Goal: Task Accomplishment & Management: Use online tool/utility

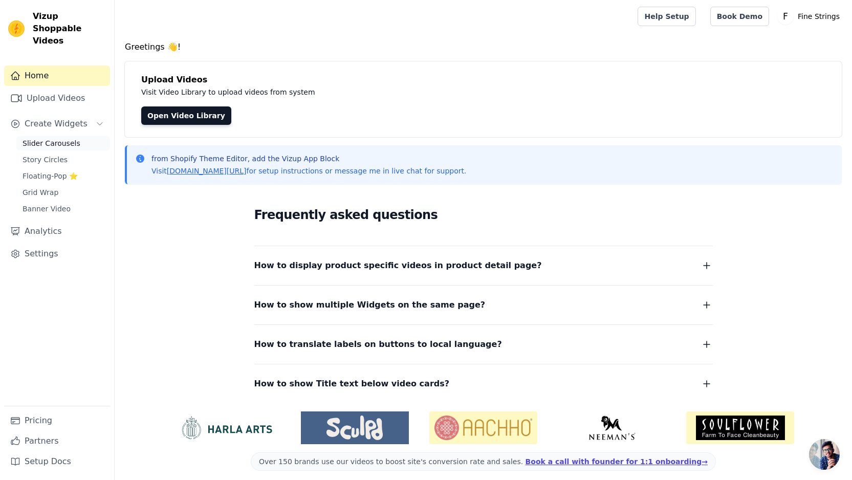
click at [61, 138] on span "Slider Carousels" at bounding box center [52, 143] width 58 height 10
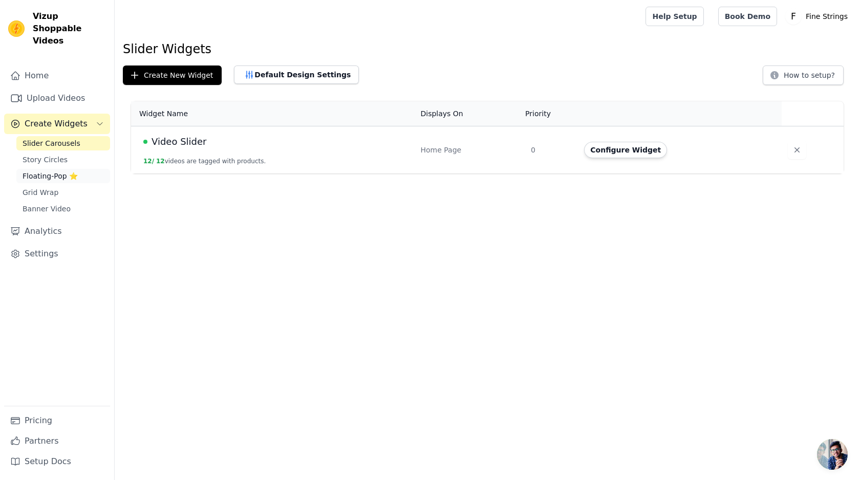
click at [50, 171] on span "Floating-Pop ⭐" at bounding box center [50, 176] width 55 height 10
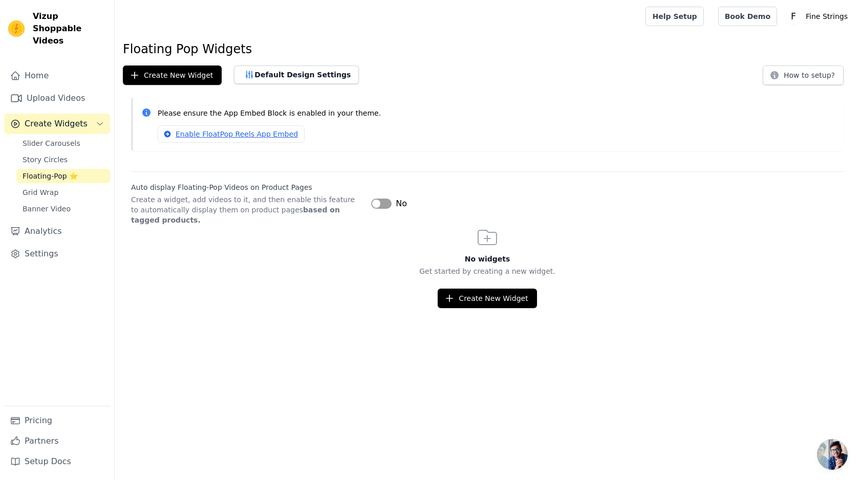
click at [387, 203] on button "Label" at bounding box center [381, 204] width 20 height 10
click at [492, 296] on button "Create New Widget" at bounding box center [487, 298] width 99 height 19
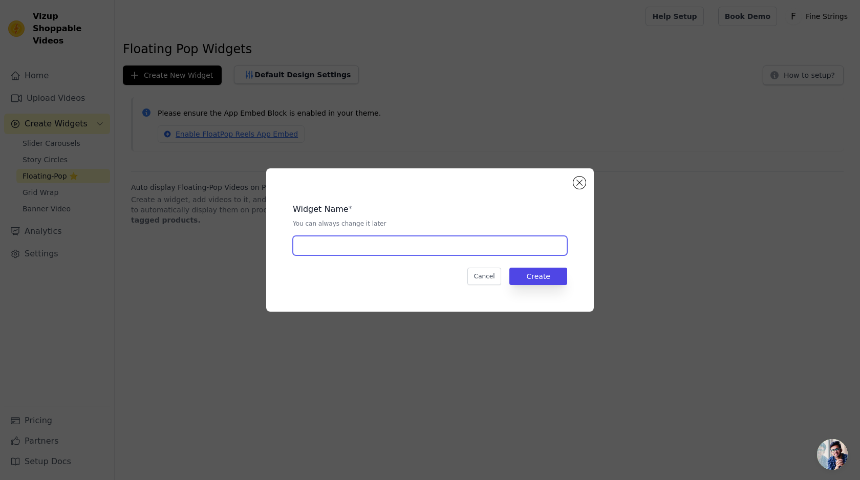
click at [353, 247] on input "text" at bounding box center [430, 245] width 274 height 19
type input "Floating Pop Up"
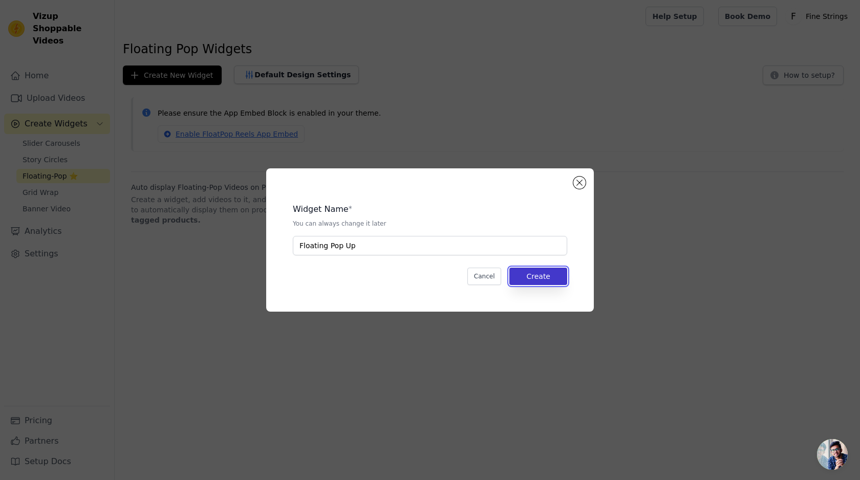
click at [540, 275] on button "Create" at bounding box center [538, 276] width 58 height 17
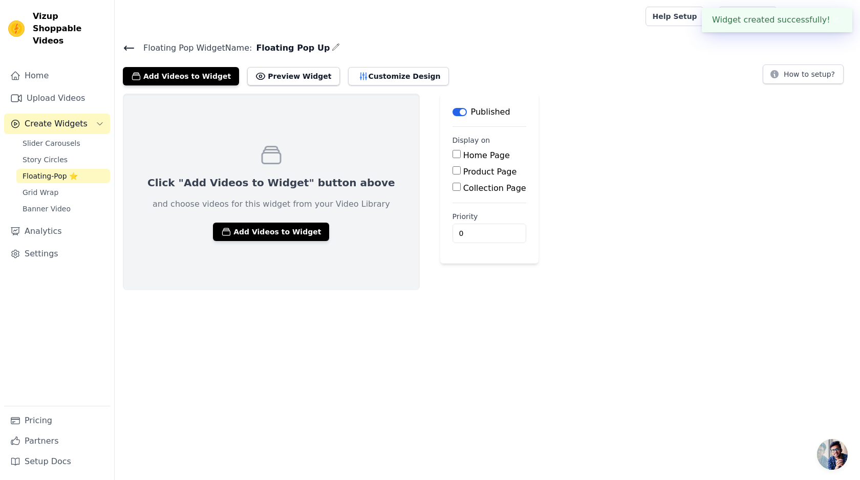
click at [463, 169] on label "Product Page" at bounding box center [490, 172] width 54 height 10
click at [452, 169] on input "Product Page" at bounding box center [456, 170] width 8 height 8
checkbox input "true"
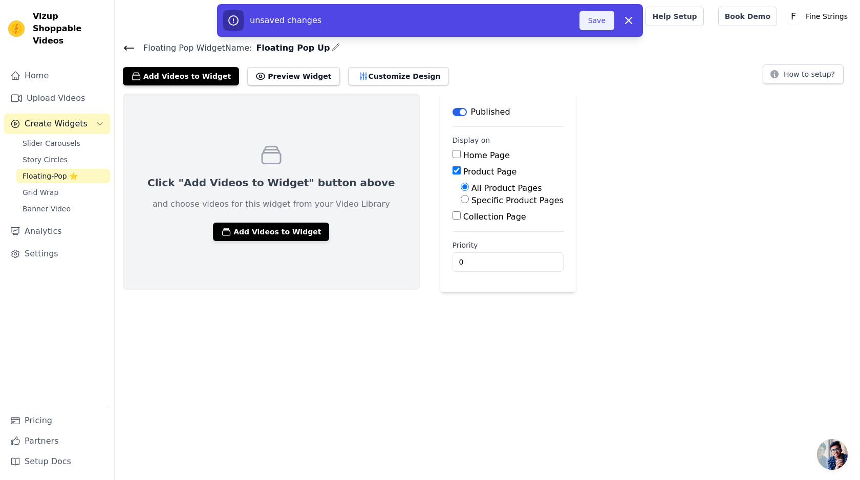
click at [594, 13] on button "Save" at bounding box center [596, 20] width 35 height 19
click at [594, 23] on button "Save" at bounding box center [596, 20] width 35 height 19
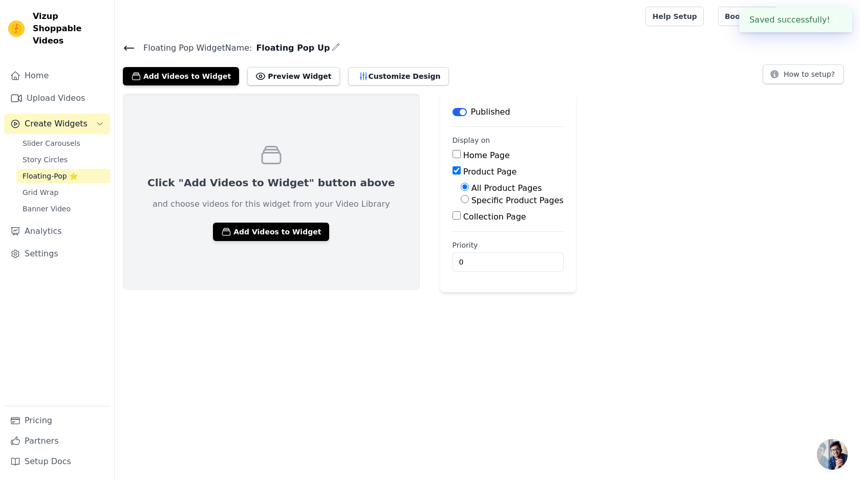
click at [228, 246] on div "Click "Add Videos to Widget" button above and choose videos for this widget fro…" at bounding box center [271, 192] width 297 height 197
click at [235, 231] on button "Add Videos to Widget" at bounding box center [271, 232] width 116 height 18
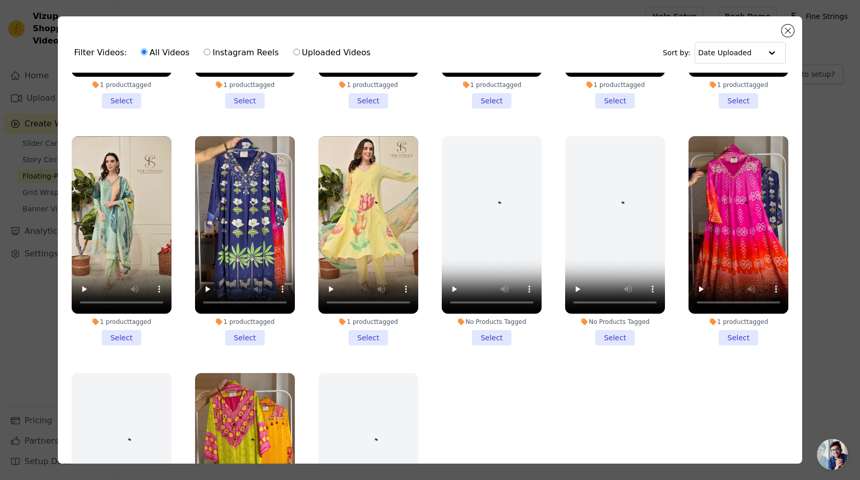
scroll to position [955, 0]
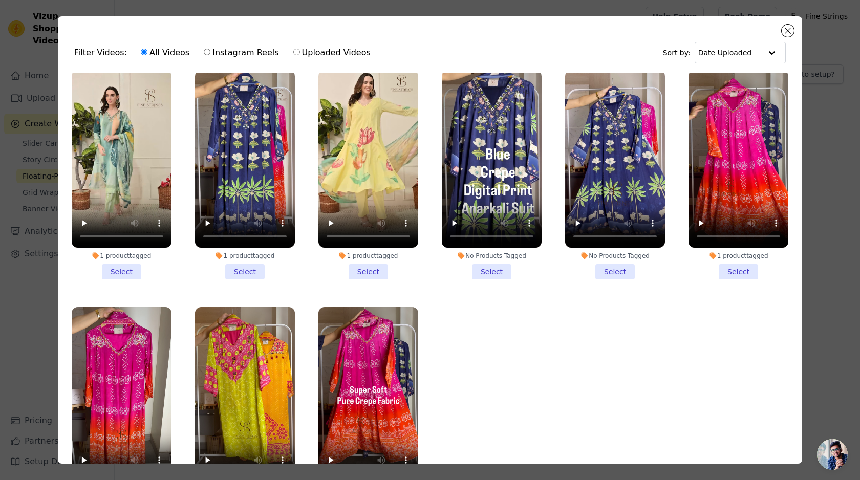
click at [356, 257] on li "1 product tagged Select" at bounding box center [368, 174] width 100 height 209
click at [0, 0] on input "1 product tagged Select" at bounding box center [0, 0] width 0 height 0
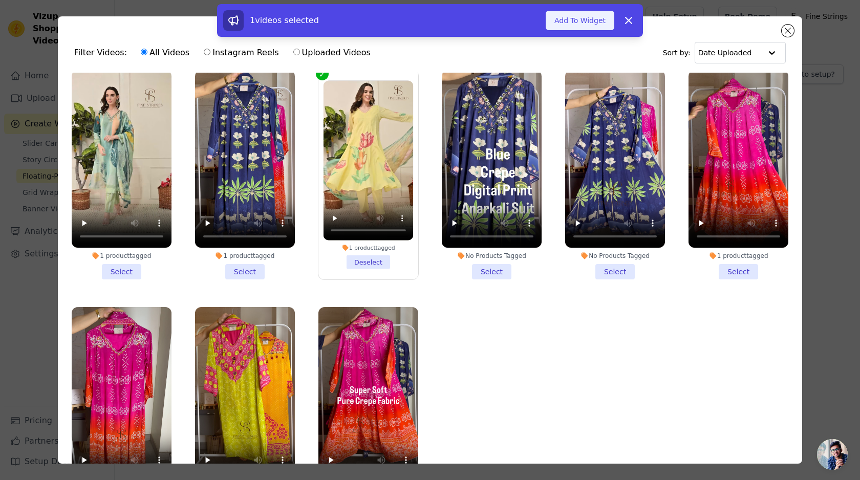
click at [591, 20] on button "Add To Widget" at bounding box center [579, 20] width 69 height 19
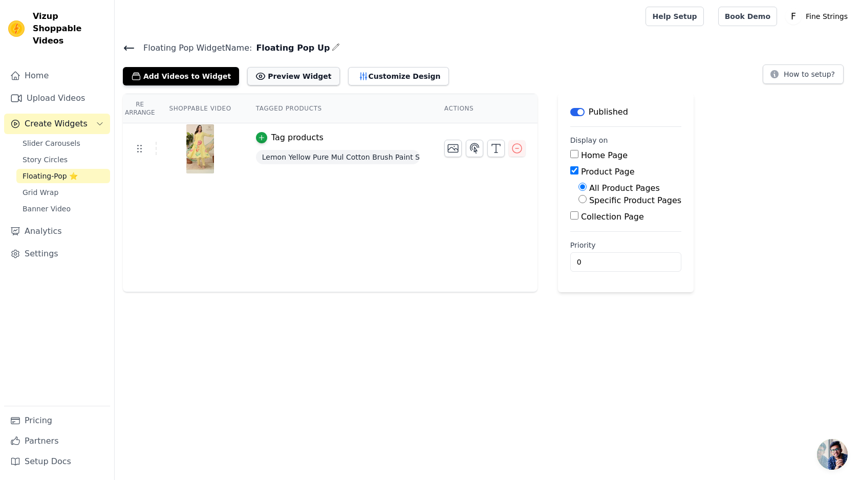
click at [296, 78] on button "Preview Widget" at bounding box center [293, 76] width 92 height 18
click at [208, 224] on div "Re Arrange Shoppable Video Tagged Products Actions Tag products Lemon Yellow Pu…" at bounding box center [330, 193] width 414 height 199
click at [143, 76] on button "Add Videos to Widget" at bounding box center [181, 76] width 116 height 18
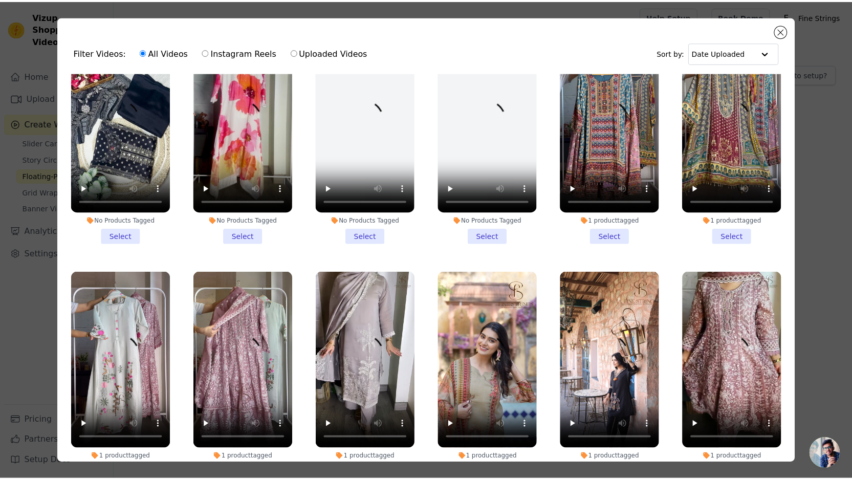
scroll to position [561, 0]
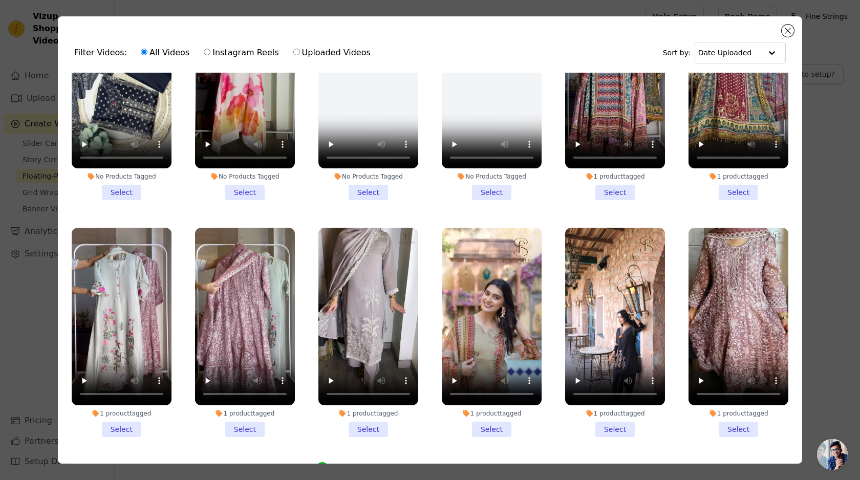
click at [610, 183] on li "1 product tagged Select" at bounding box center [615, 95] width 100 height 209
click at [0, 0] on input "1 product tagged Select" at bounding box center [0, 0] width 0 height 0
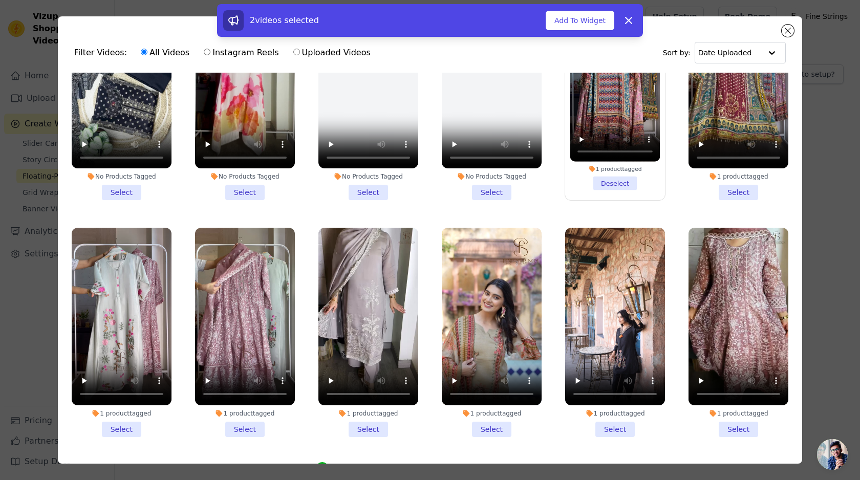
click at [719, 181] on li "1 product tagged Select" at bounding box center [738, 95] width 100 height 209
click at [0, 0] on input "1 product tagged Select" at bounding box center [0, 0] width 0 height 0
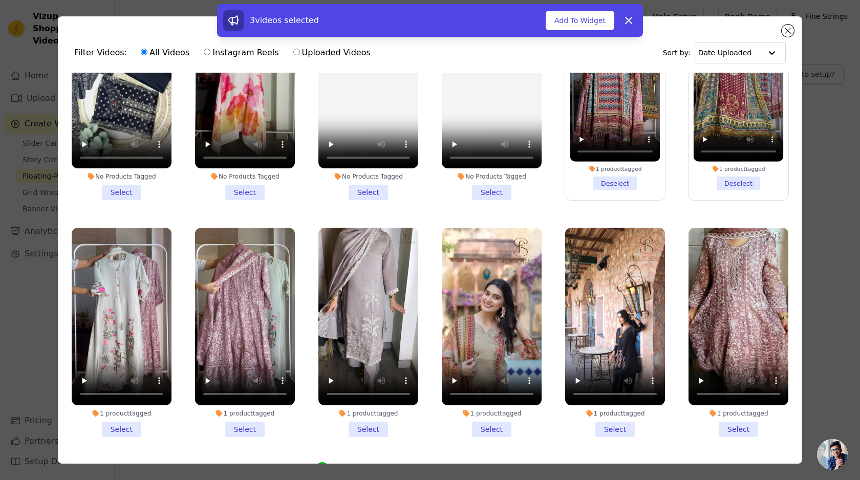
click at [723, 414] on li "1 product tagged Select" at bounding box center [738, 332] width 100 height 209
click at [0, 0] on input "1 product tagged Select" at bounding box center [0, 0] width 0 height 0
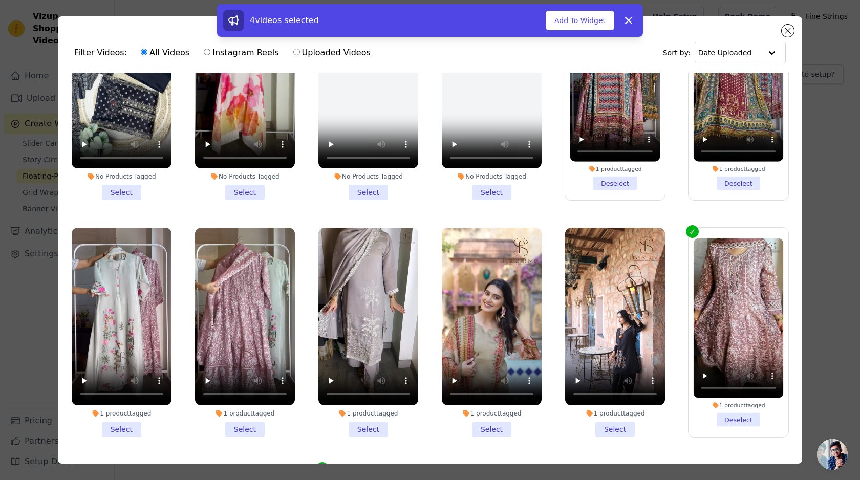
click at [612, 411] on li "1 product tagged Select" at bounding box center [615, 332] width 100 height 209
click at [0, 0] on input "1 product tagged Select" at bounding box center [0, 0] width 0 height 0
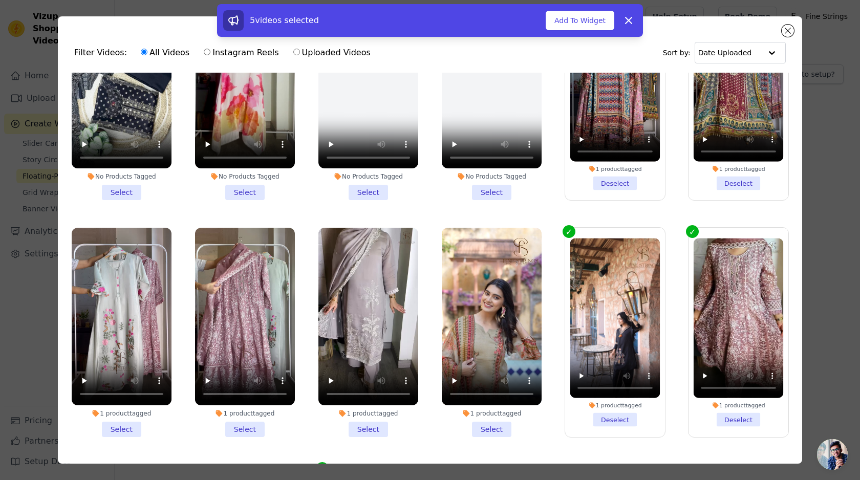
click at [484, 413] on li "1 product tagged Select" at bounding box center [492, 332] width 100 height 209
click at [0, 0] on input "1 product tagged Select" at bounding box center [0, 0] width 0 height 0
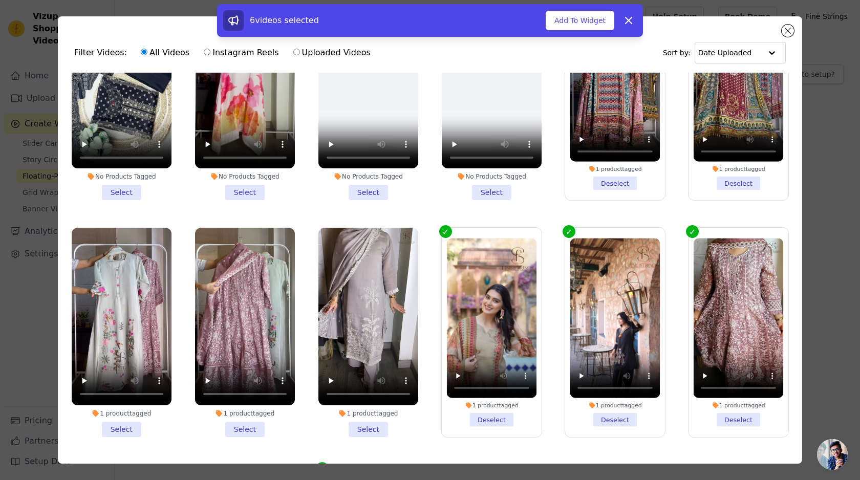
click at [359, 416] on li "1 product tagged Select" at bounding box center [368, 332] width 100 height 209
click at [0, 0] on input "1 product tagged Select" at bounding box center [0, 0] width 0 height 0
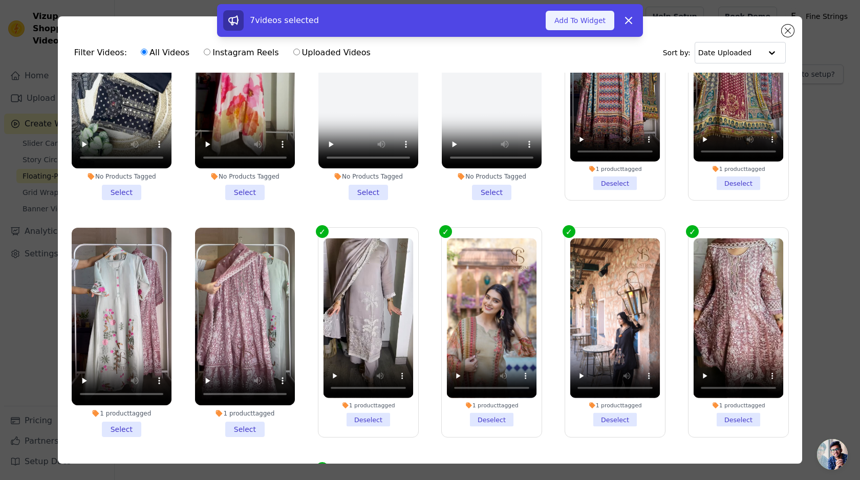
click at [557, 19] on button "Add To Widget" at bounding box center [579, 20] width 69 height 19
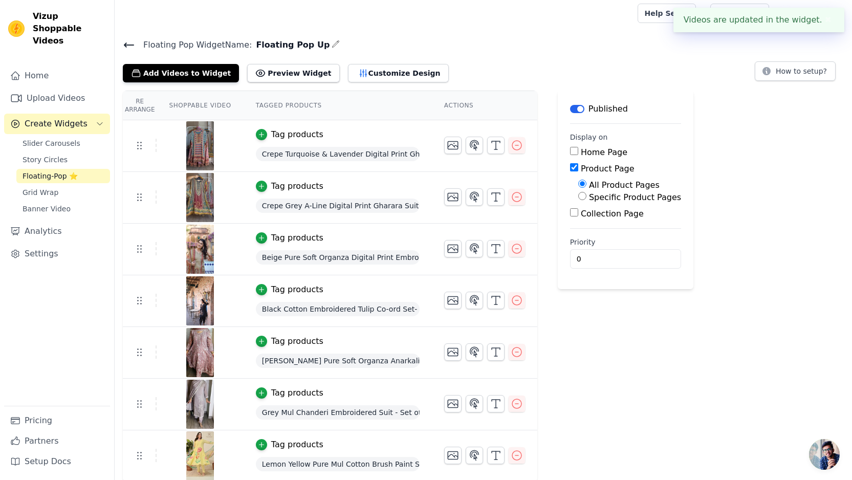
scroll to position [5, 0]
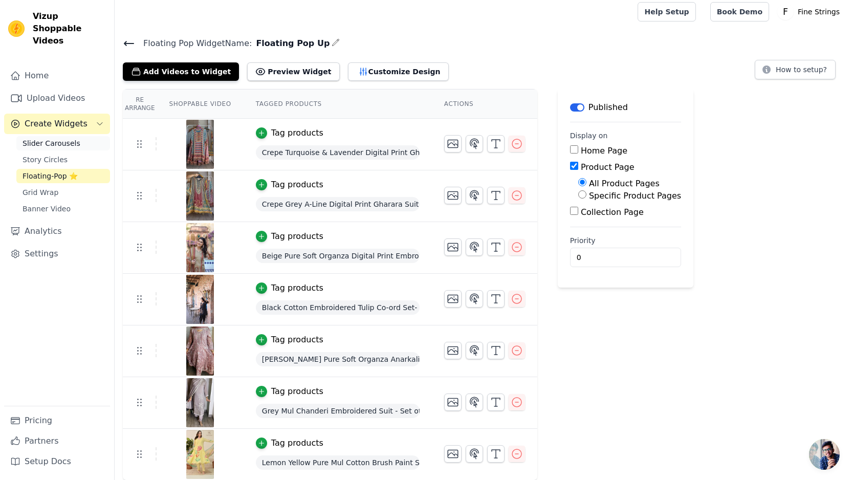
click at [52, 138] on span "Slider Carousels" at bounding box center [52, 143] width 58 height 10
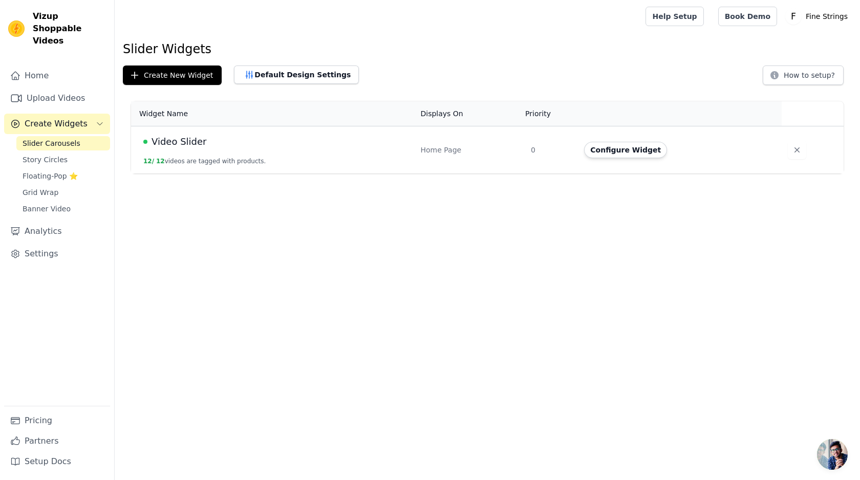
click at [209, 149] on td "Video Slider 12 / 12 videos are tagged with products." at bounding box center [272, 150] width 283 height 48
click at [616, 149] on button "Configure Widget" at bounding box center [625, 150] width 83 height 16
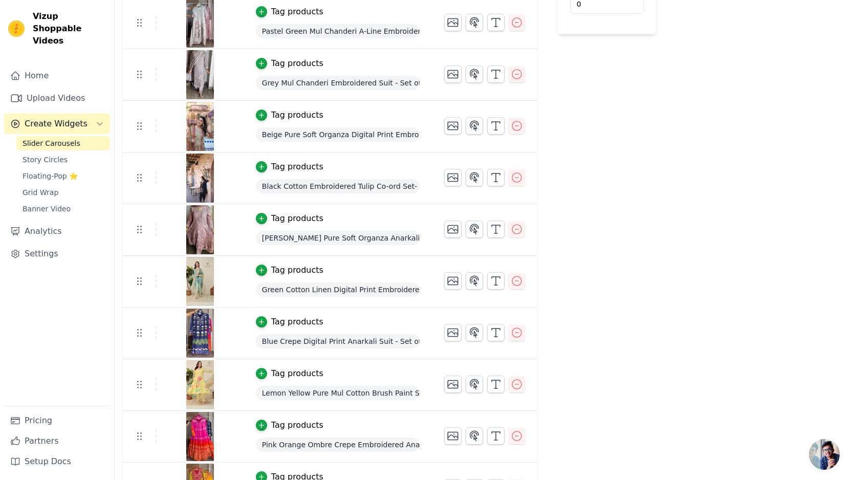
scroll to position [263, 0]
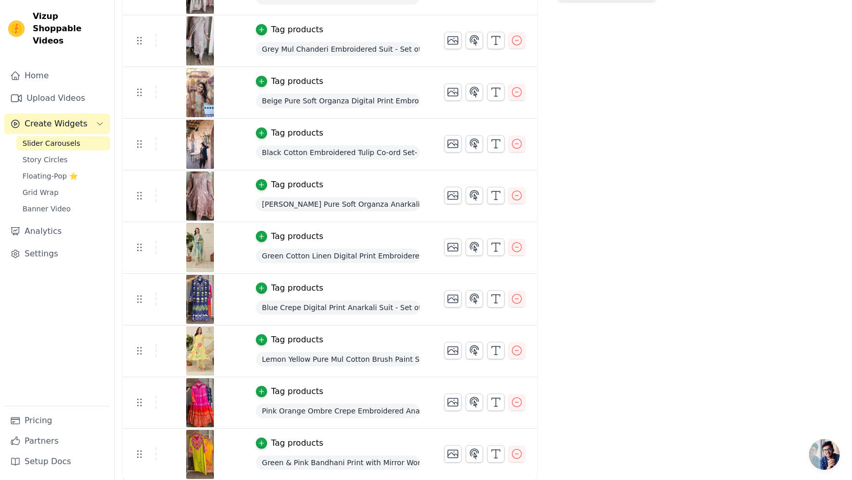
click at [326, 310] on span "Blue Crepe Digital Print Anarkali Suit - Set of 3" at bounding box center [338, 307] width 164 height 14
click at [288, 286] on div "Tag products" at bounding box center [297, 288] width 52 height 12
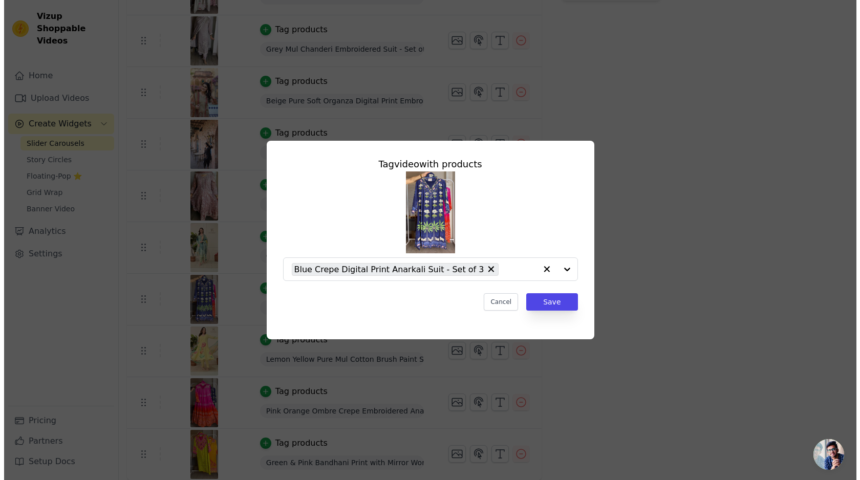
scroll to position [0, 0]
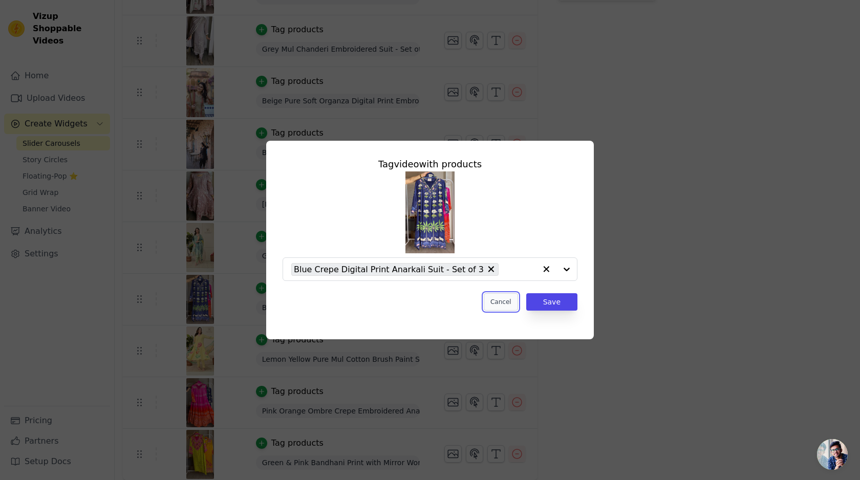
click at [505, 301] on button "Cancel" at bounding box center [501, 301] width 34 height 17
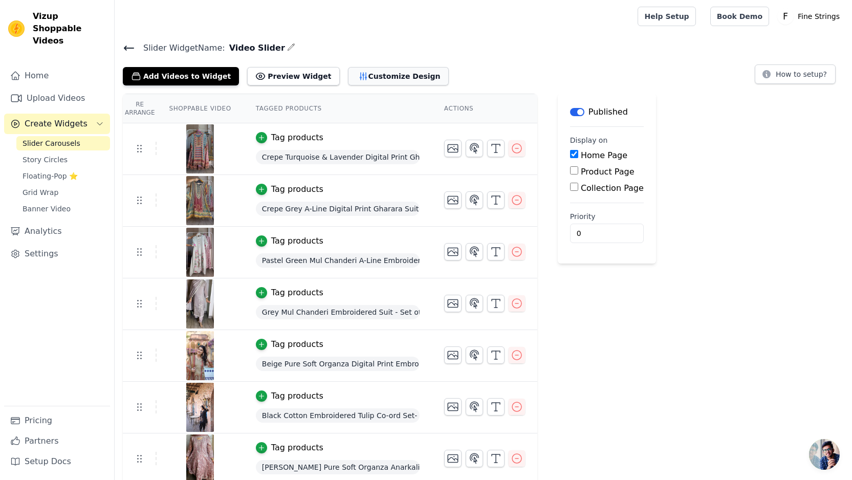
click at [363, 72] on button "Customize Design" at bounding box center [398, 76] width 101 height 18
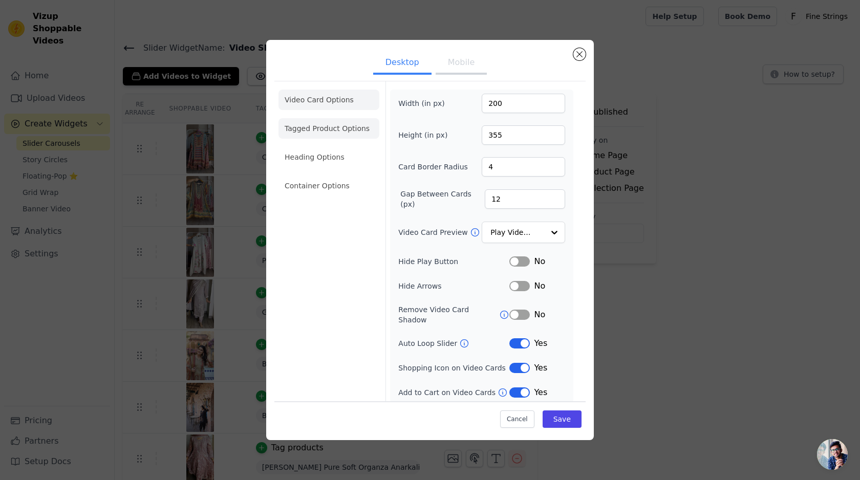
click at [318, 132] on li "Tagged Product Options" at bounding box center [328, 128] width 101 height 20
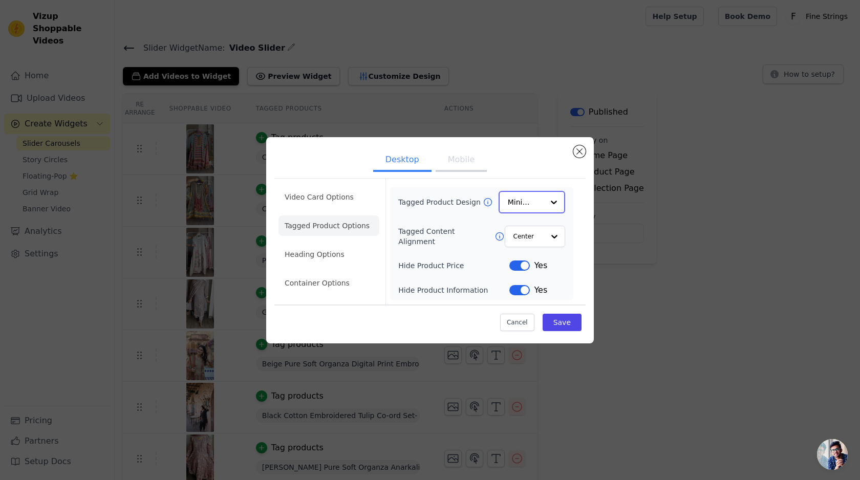
click at [523, 205] on input "Tagged Product Design" at bounding box center [526, 202] width 36 height 20
click at [519, 248] on div "Overlay" at bounding box center [531, 247] width 67 height 21
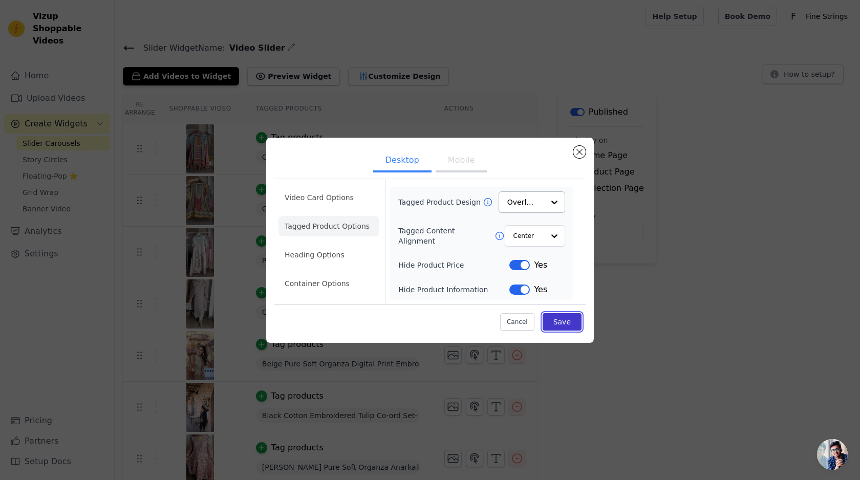
click at [557, 325] on button "Save" at bounding box center [561, 321] width 39 height 17
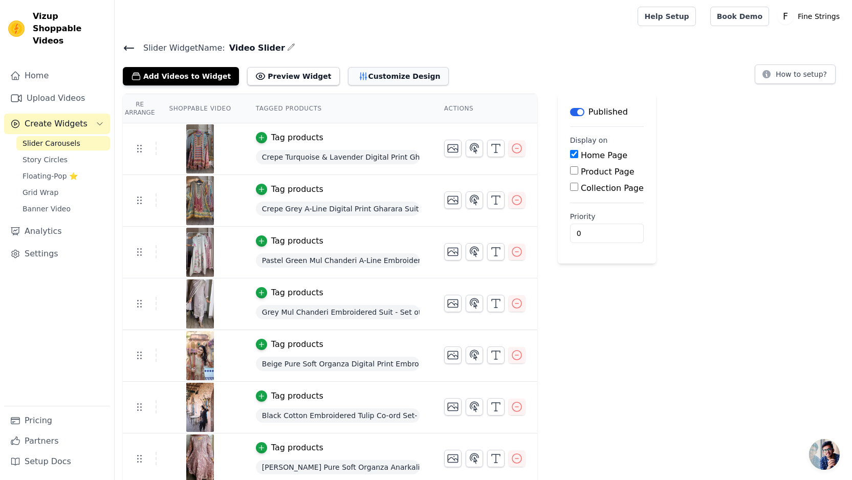
click at [394, 81] on button "Customize Design" at bounding box center [398, 76] width 101 height 18
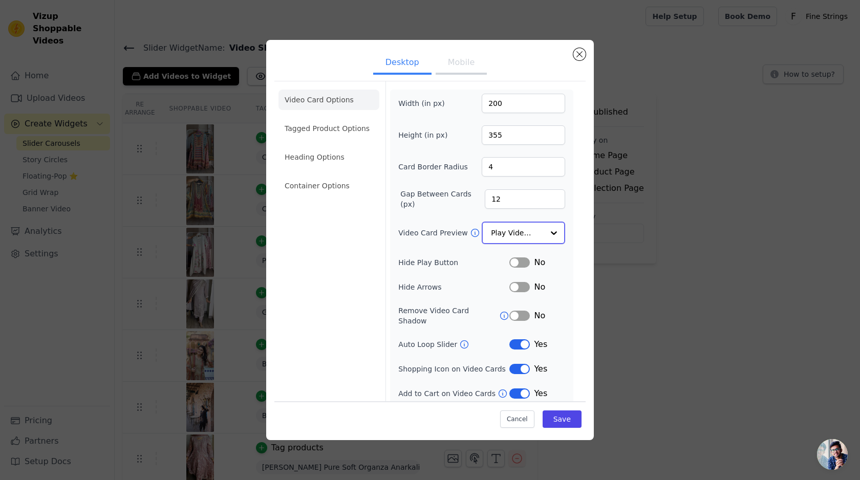
click at [538, 229] on input "Video Card Preview" at bounding box center [517, 233] width 53 height 20
click at [342, 139] on li "Tagged Product Options" at bounding box center [328, 128] width 101 height 20
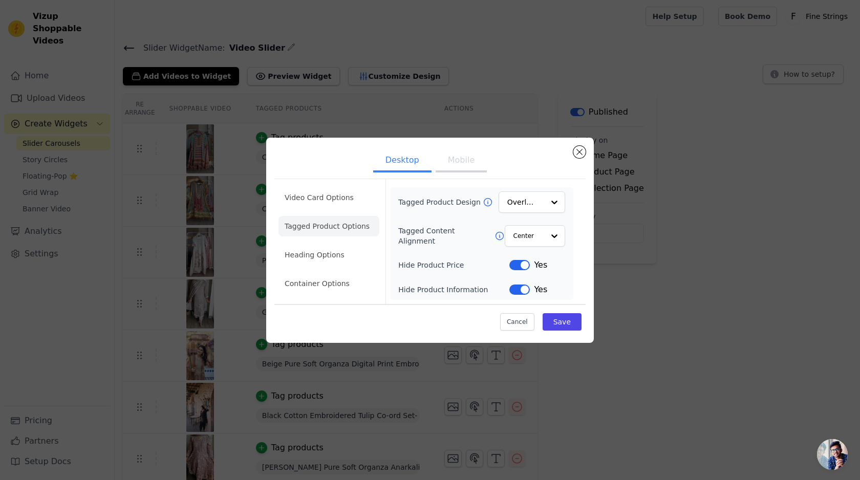
click at [485, 201] on icon at bounding box center [488, 202] width 10 height 10
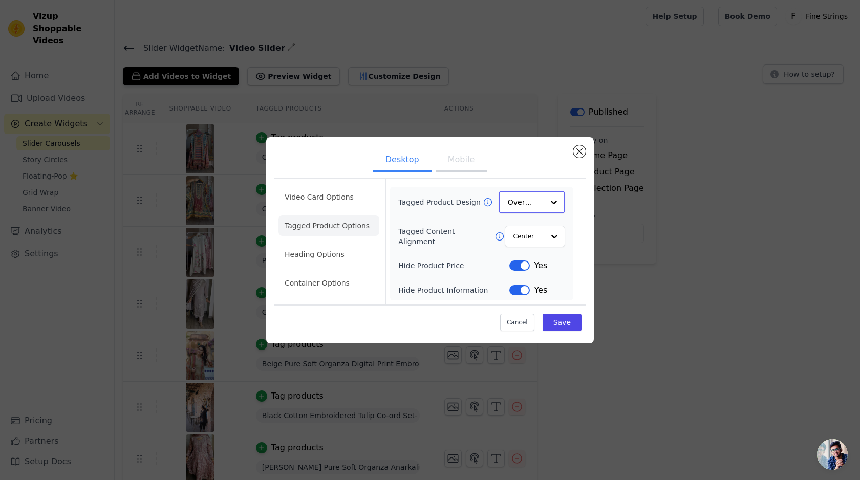
click at [535, 197] on input "Tagged Product Design" at bounding box center [526, 202] width 36 height 20
click at [526, 230] on div "Card" at bounding box center [531, 226] width 67 height 21
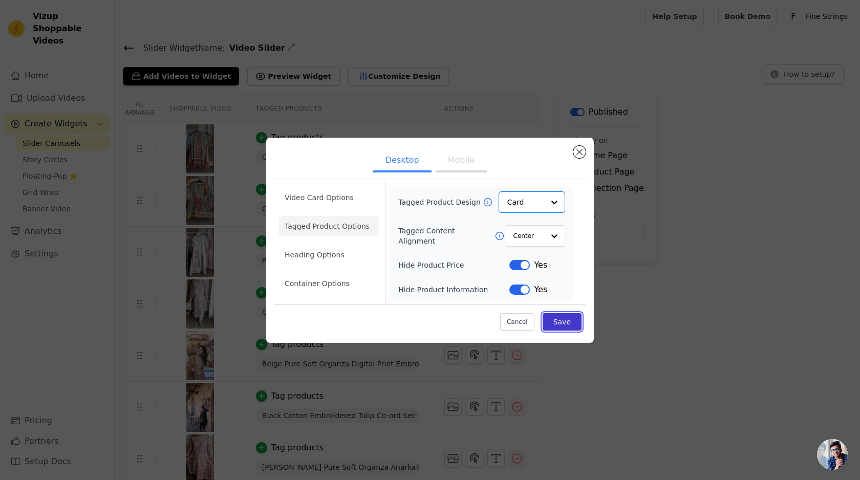
click at [557, 323] on button "Save" at bounding box center [561, 321] width 39 height 17
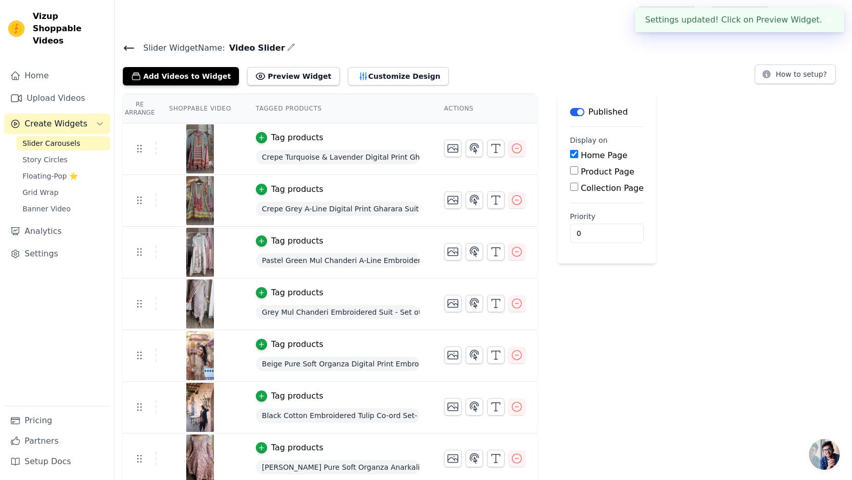
click at [369, 85] on div "Slider Widget Name: Video Slider Add Videos to Widget Preview Widget Customize …" at bounding box center [483, 392] width 737 height 703
click at [369, 76] on button "Customize Design" at bounding box center [398, 76] width 101 height 18
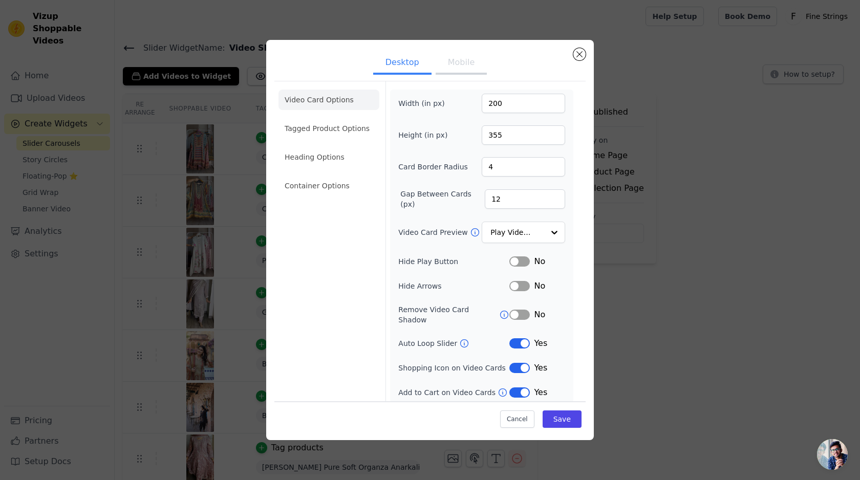
click at [317, 141] on ul "Video Card Options Tagged Product Options Heading Options Container Options" at bounding box center [328, 142] width 101 height 115
click at [318, 135] on li "Tagged Product Options" at bounding box center [328, 128] width 101 height 20
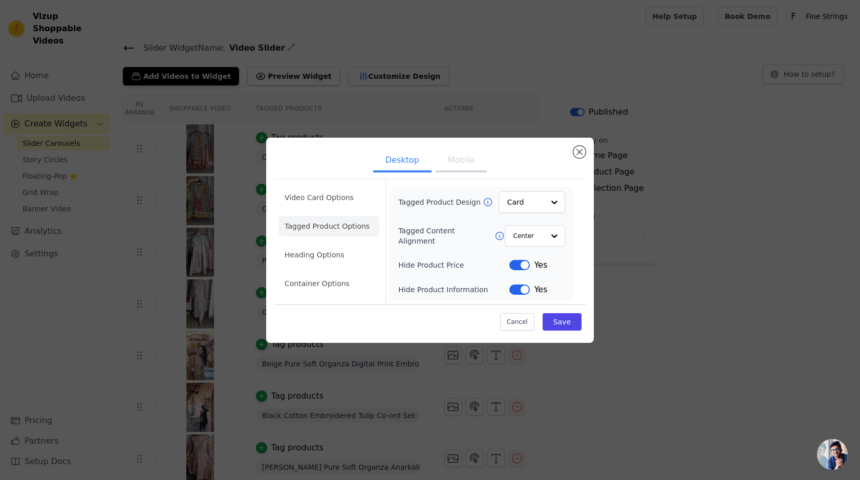
click at [518, 266] on button "Label" at bounding box center [519, 265] width 20 height 10
click at [515, 285] on button "Label" at bounding box center [519, 290] width 20 height 10
click at [556, 318] on button "Save" at bounding box center [561, 321] width 39 height 17
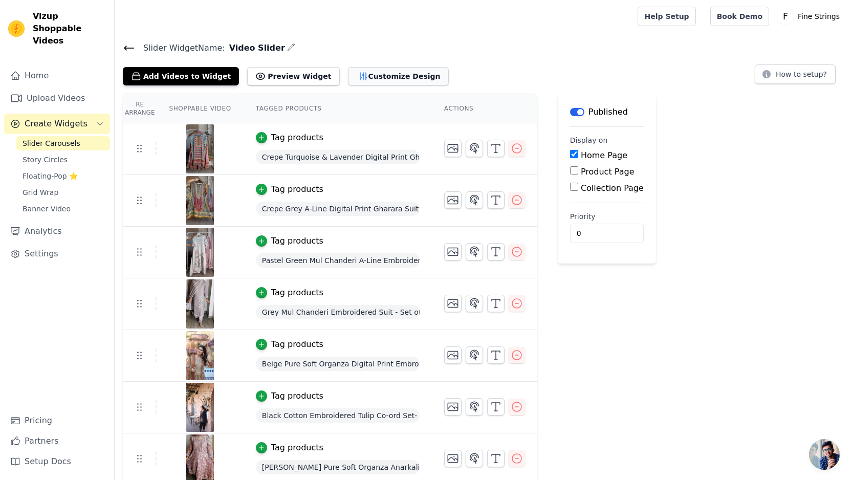
click at [348, 68] on button "Customize Design" at bounding box center [398, 76] width 101 height 18
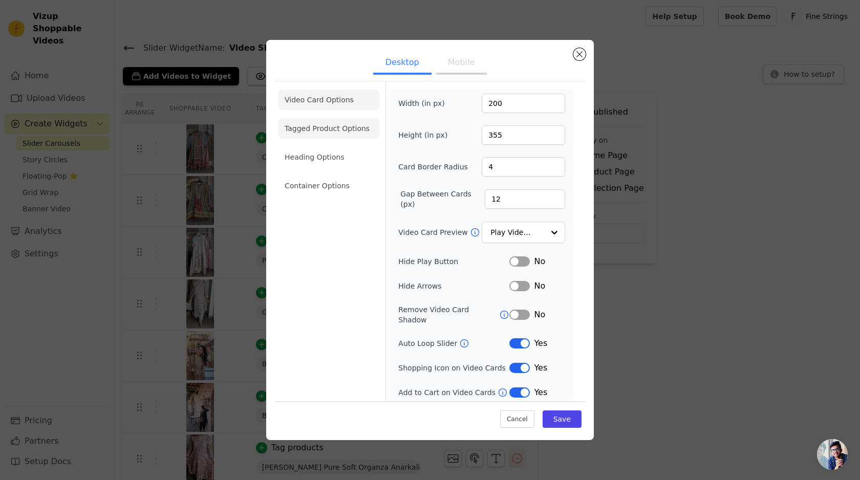
click at [312, 122] on li "Tagged Product Options" at bounding box center [328, 128] width 101 height 20
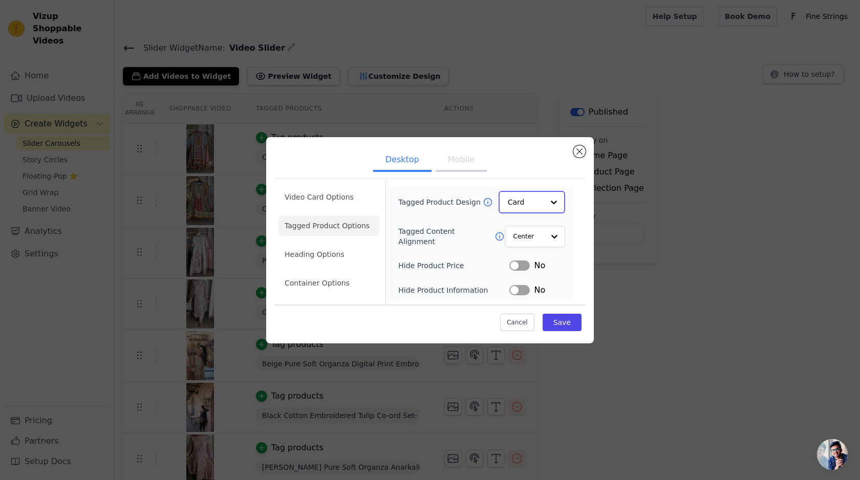
click at [522, 209] on input "Tagged Product Design" at bounding box center [526, 202] width 36 height 20
click at [523, 248] on div "Overlay" at bounding box center [531, 247] width 67 height 21
click at [528, 237] on input "Tagged Content Alignment" at bounding box center [528, 236] width 31 height 20
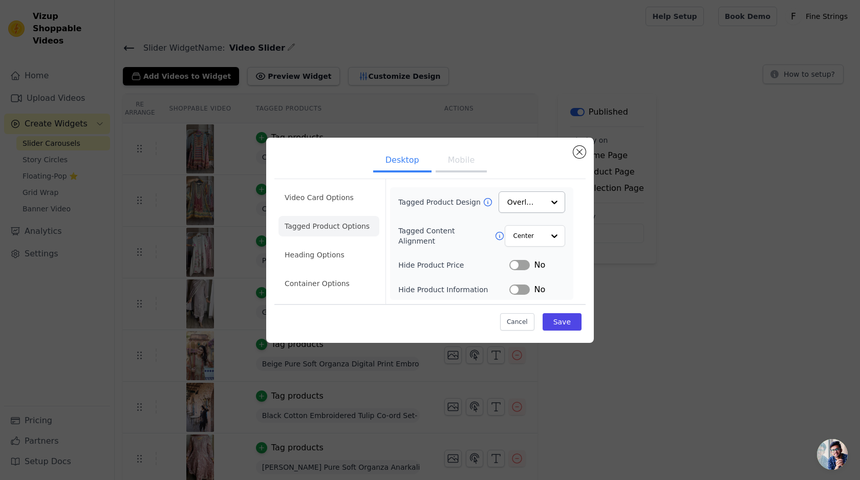
click at [481, 227] on div "Tagged Content Alignment Center" at bounding box center [481, 235] width 167 height 21
click at [564, 324] on button "Save" at bounding box center [561, 321] width 39 height 17
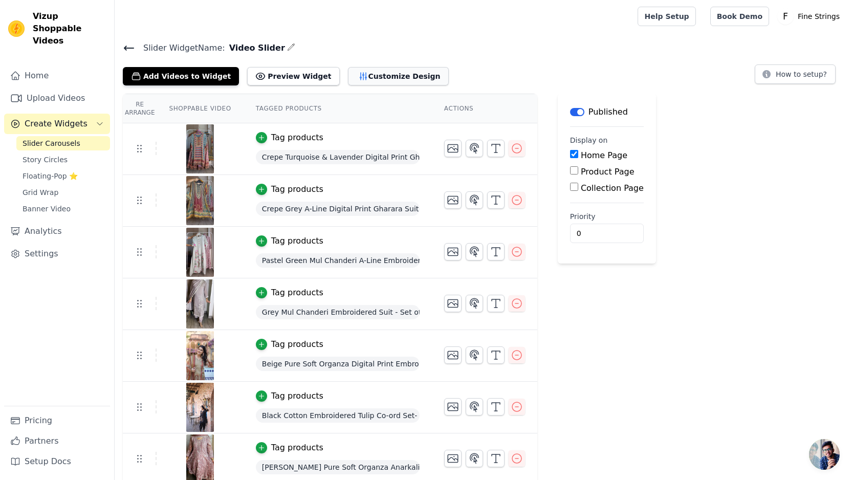
click at [361, 74] on button "Customize Design" at bounding box center [398, 76] width 101 height 18
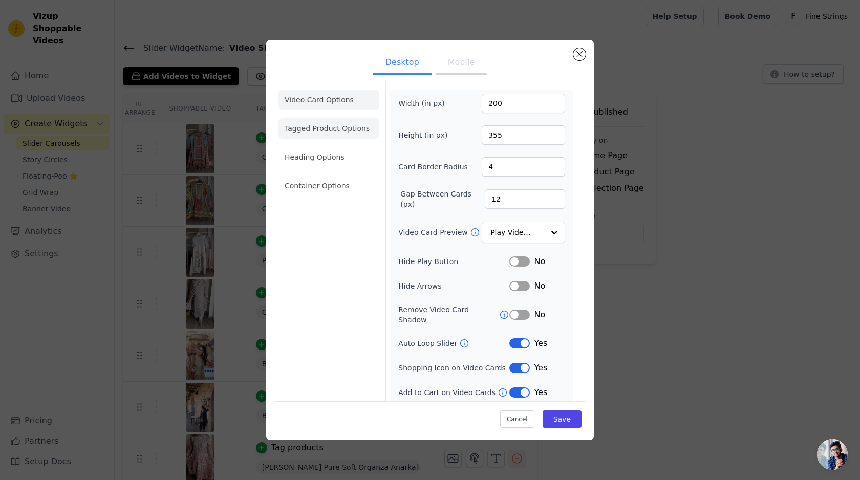
click at [337, 126] on li "Tagged Product Options" at bounding box center [328, 128] width 101 height 20
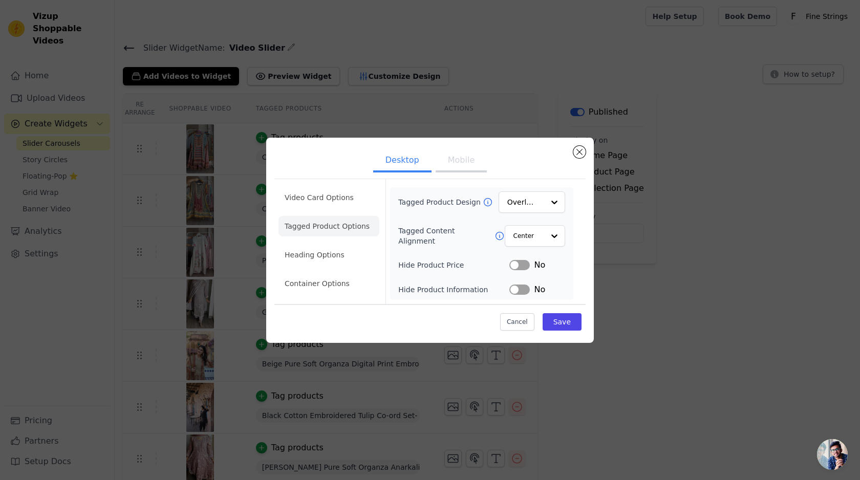
click at [522, 265] on button "Label" at bounding box center [519, 265] width 20 height 10
click at [559, 319] on button "Save" at bounding box center [561, 321] width 39 height 17
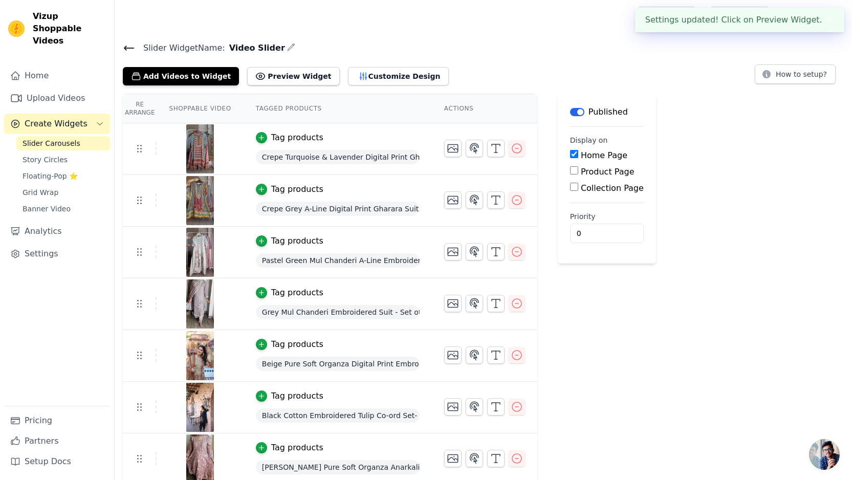
click at [349, 54] on div "Slider Widget Name: Video Slider Add Videos to Widget Preview Widget Customize …" at bounding box center [483, 63] width 737 height 45
click at [353, 74] on button "Customize Design" at bounding box center [398, 76] width 101 height 18
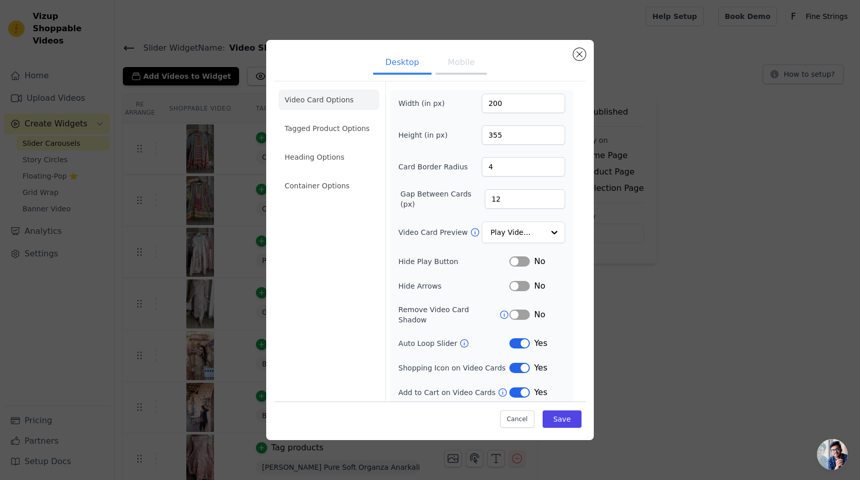
click at [448, 61] on button "Mobile" at bounding box center [460, 63] width 51 height 23
click at [312, 132] on li "Tagged Product Options" at bounding box center [328, 128] width 101 height 20
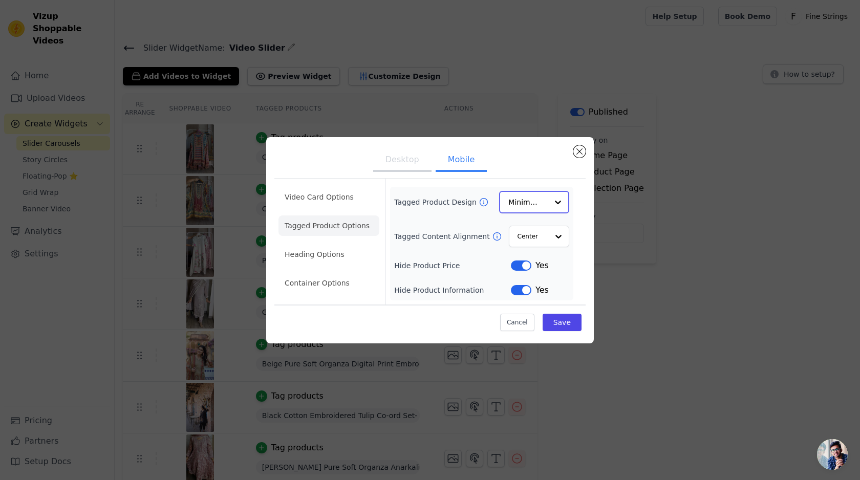
click at [508, 200] on div "Minimalist" at bounding box center [534, 202] width 70 height 23
click at [517, 245] on div "Overlay" at bounding box center [534, 247] width 70 height 21
click at [518, 266] on button "Label" at bounding box center [521, 265] width 20 height 10
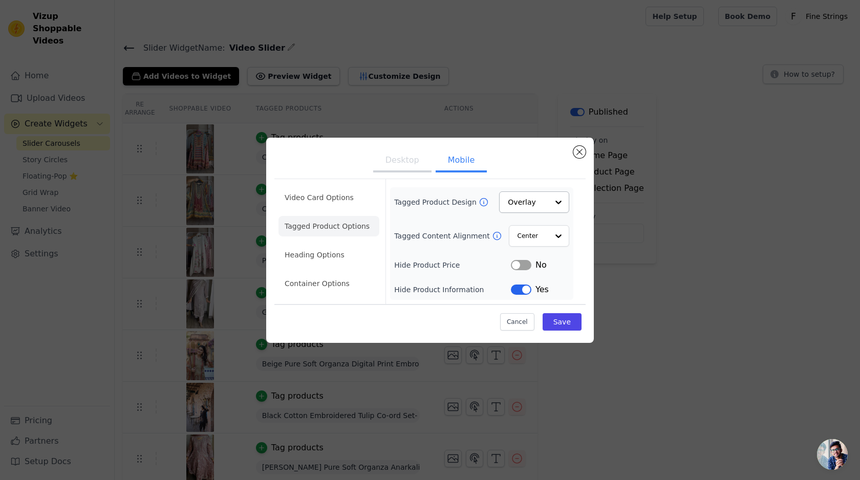
click at [518, 266] on button "Label" at bounding box center [521, 265] width 20 height 10
click at [521, 287] on button "Label" at bounding box center [521, 290] width 20 height 10
click at [571, 328] on button "Save" at bounding box center [561, 321] width 39 height 17
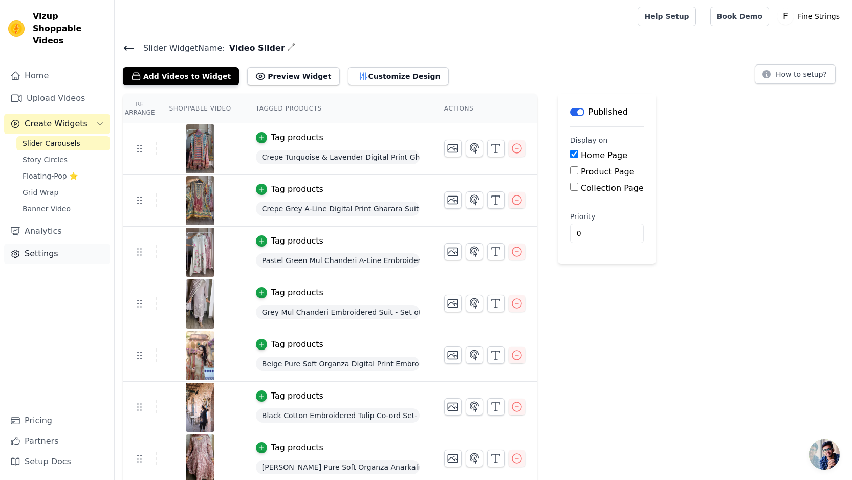
click at [50, 246] on link "Settings" at bounding box center [57, 254] width 106 height 20
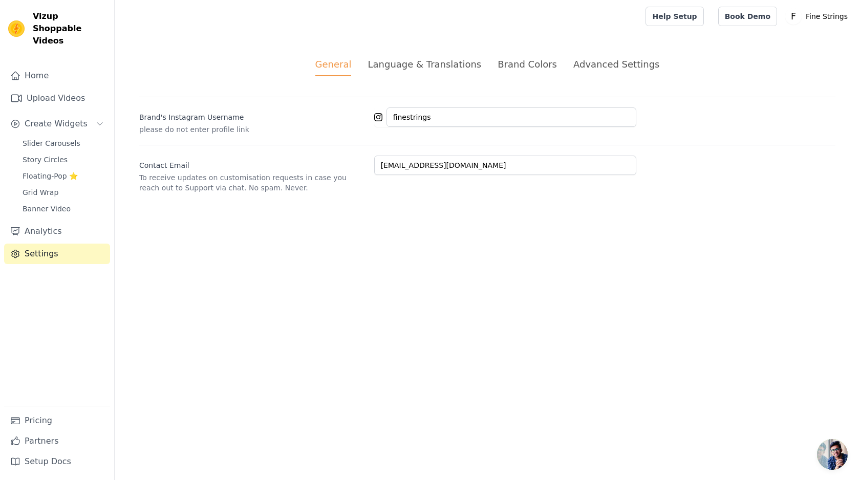
click at [522, 64] on div "Brand Colors" at bounding box center [526, 64] width 59 height 14
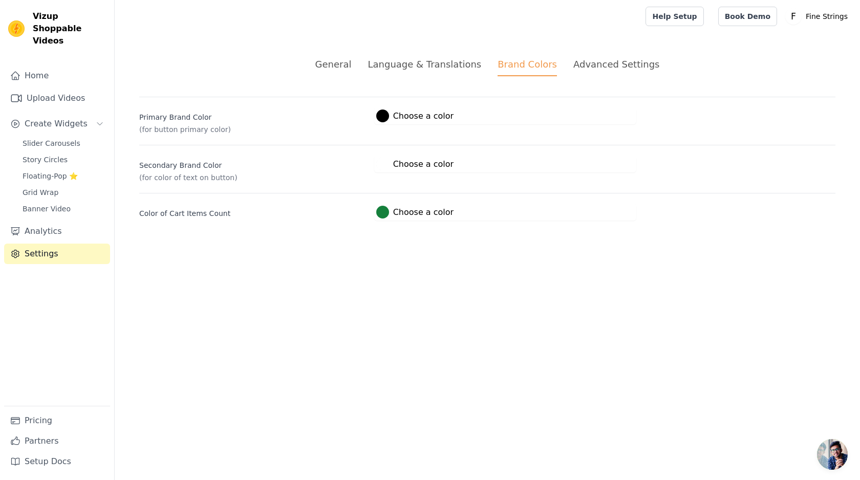
click at [387, 111] on label "#000000 Choose a color" at bounding box center [414, 116] width 77 height 13
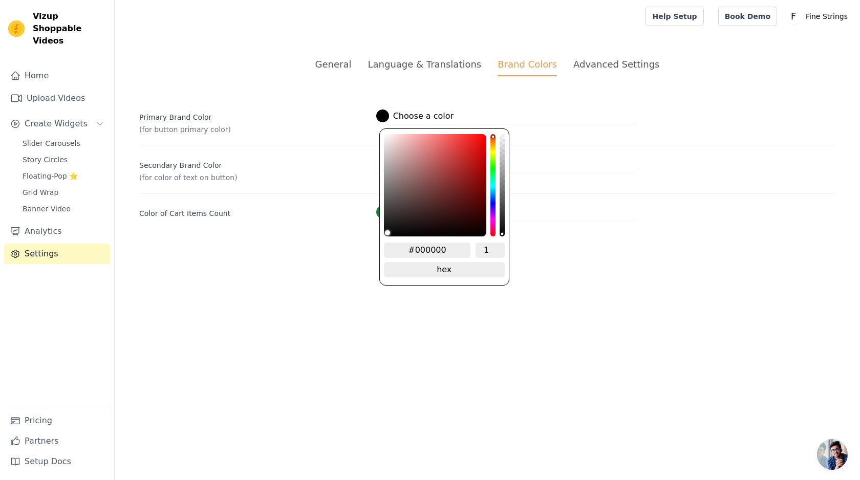
drag, startPoint x: 413, startPoint y: 247, endPoint x: 443, endPoint y: 248, distance: 29.7
click at [443, 248] on input "#000000" at bounding box center [427, 250] width 87 height 15
type input "#4f2c1"
type input "#4f2c13"
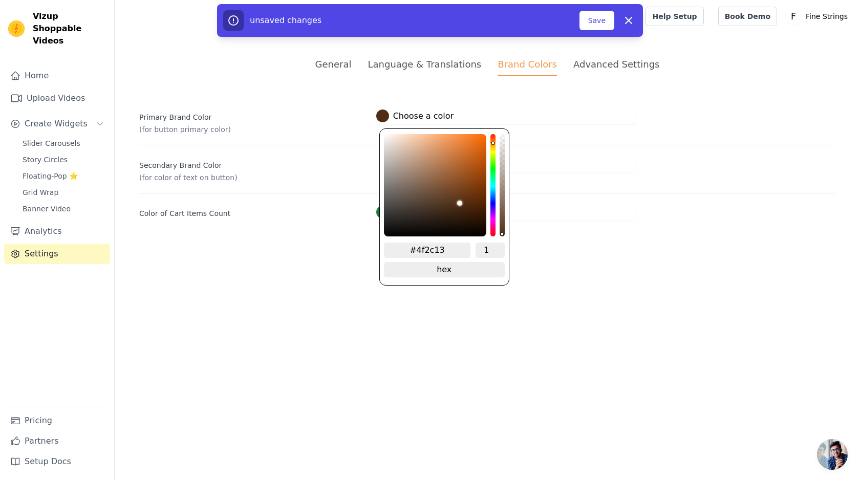
type input "#4f2c13"
click at [487, 239] on div "#4f2c13 1 hex change to rgb" at bounding box center [444, 206] width 130 height 157
click at [533, 244] on div "General Language & Translations Brand Colors Advanced Settings unsaved changes …" at bounding box center [487, 139] width 745 height 212
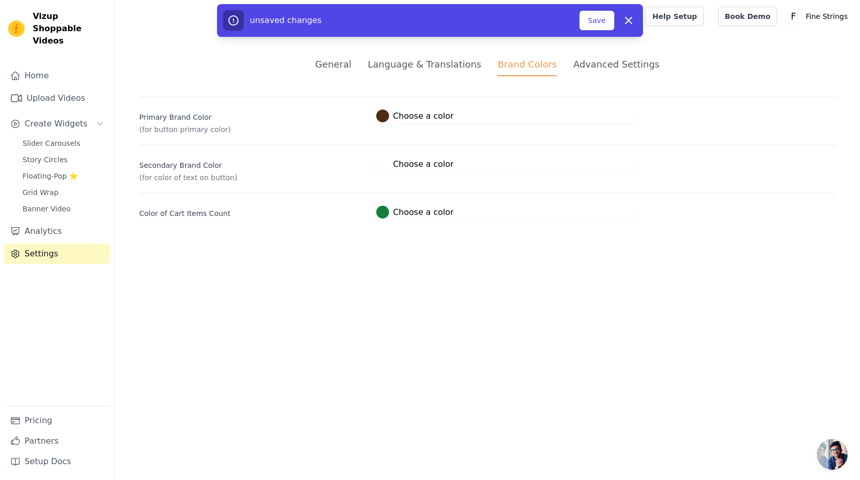
click at [387, 163] on div at bounding box center [382, 164] width 13 height 13
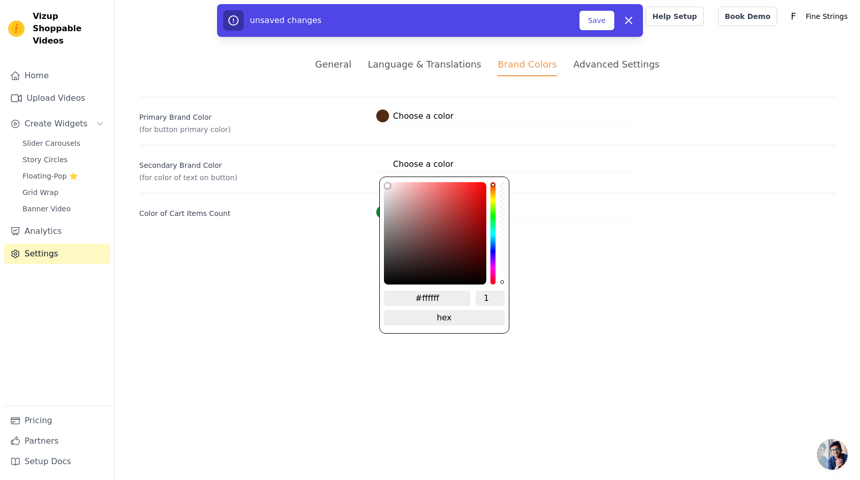
type input "#c19191"
type input "#c29393"
type input "#c49797"
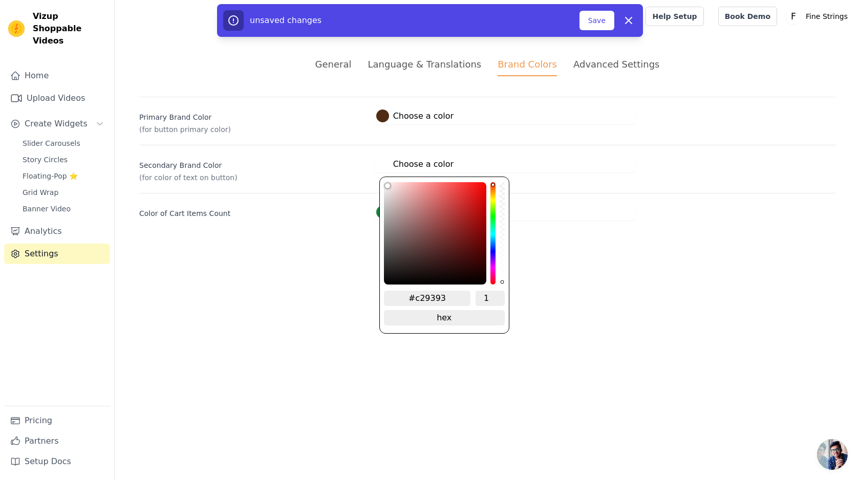
type input "#c49797"
type input "#cba1a1"
type input "#d0a8a8"
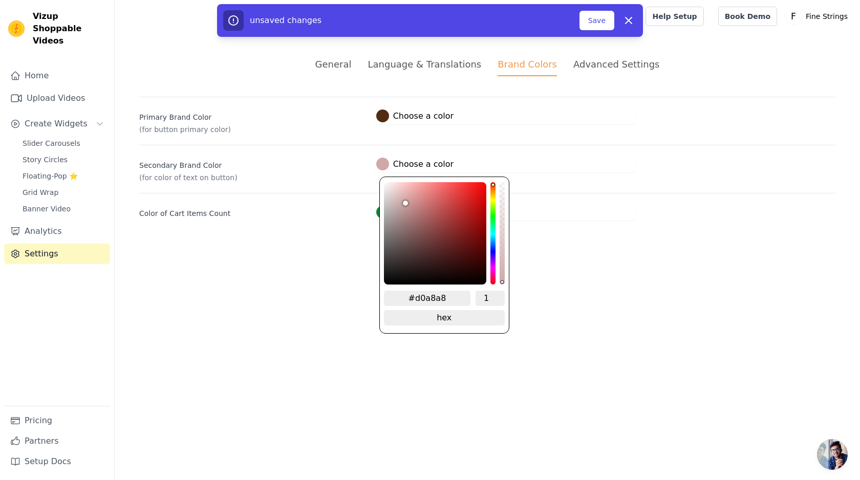
type input "#d2acac"
type input "#d6b1b1"
type input "#d9b7b7"
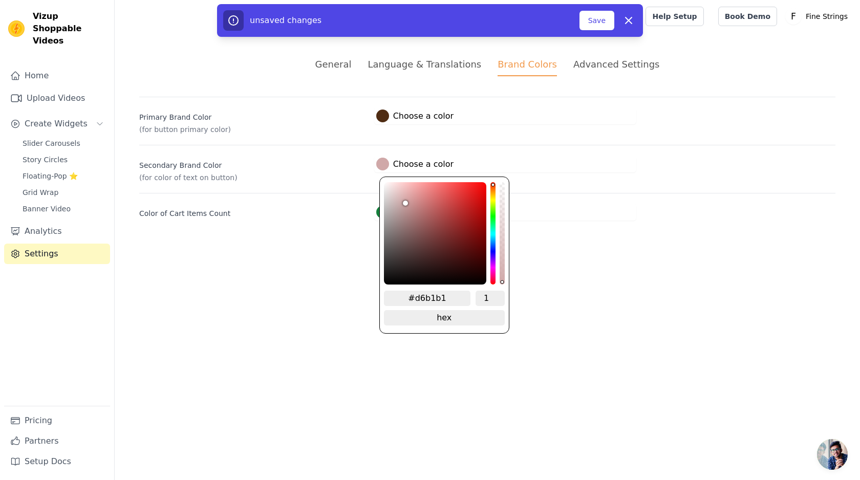
type input "#d9b7b7"
type input "#ddbcbc"
type input "#dfc2c2"
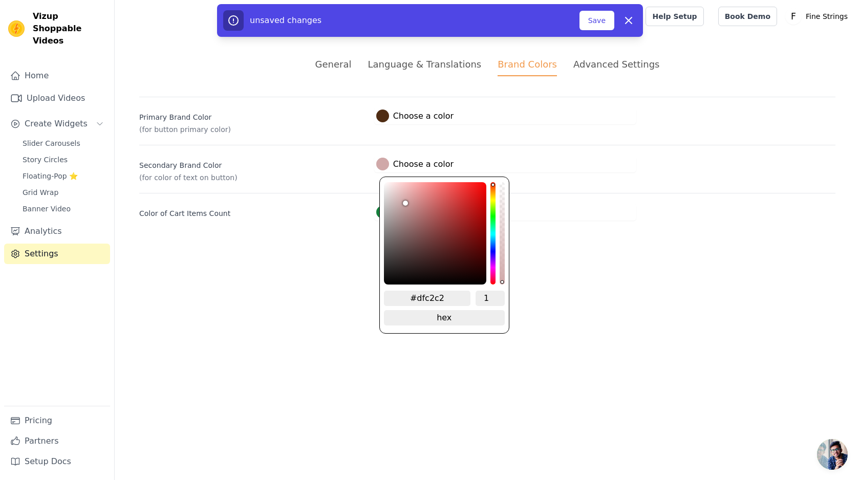
type input "#e2c6c6"
type input "#e3c8c8"
type input "#e3caca"
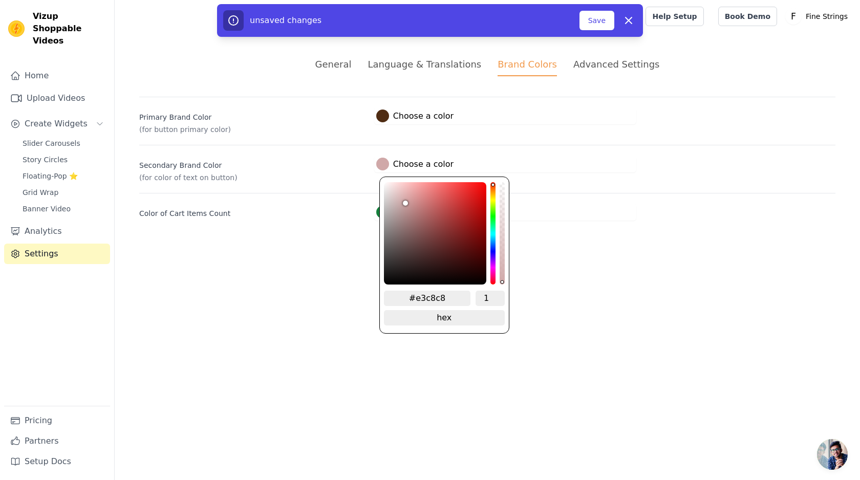
type input "#e3caca"
type input "#e4cdcd"
type input "#e6d0d0"
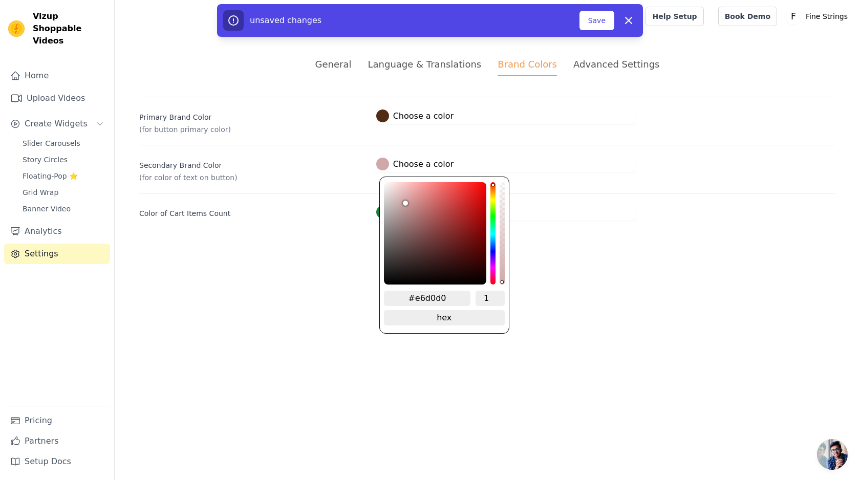
type input "#e8d5d5"
type input "#ebdada"
type input "#eddddd"
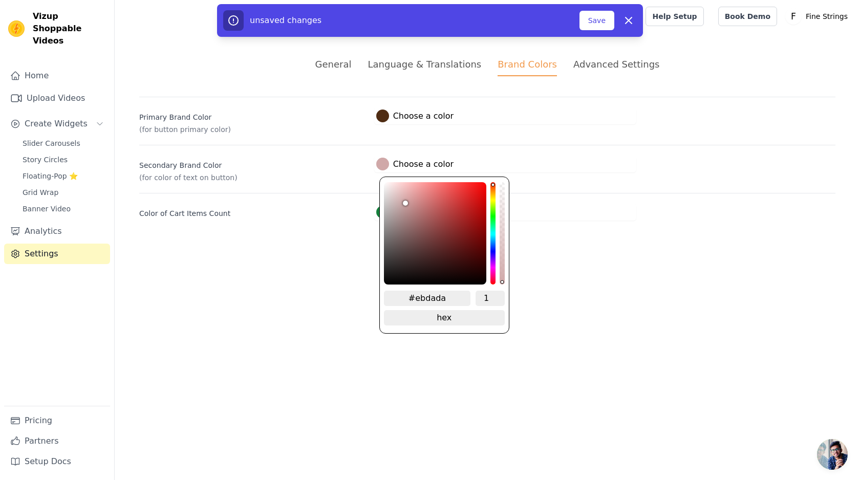
type input "#eddddd"
type input "#f0e1e1"
type input "#f2e7e7"
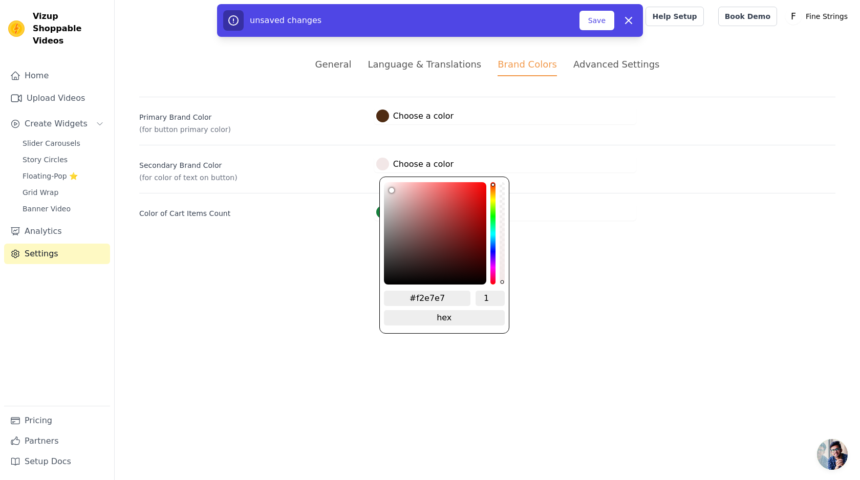
type input "#f6eded"
type input "#faf3f3"
type input "#fef9f9"
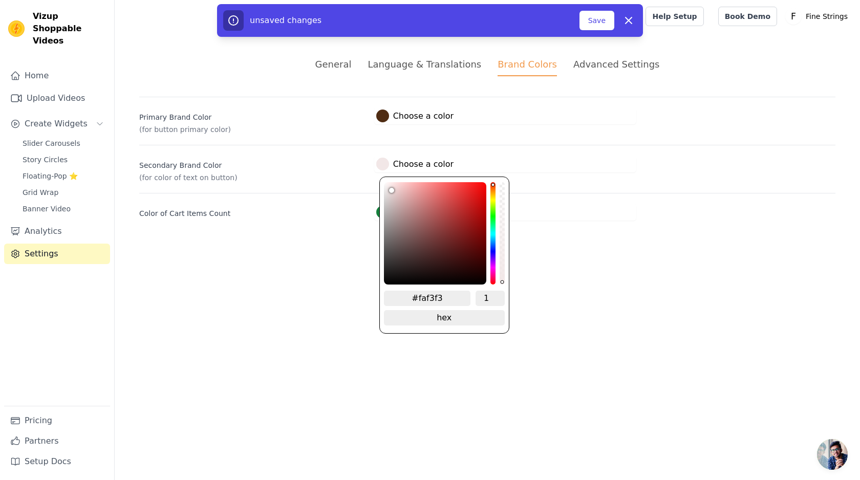
type input "#fef9f9"
type input "#fffdfd"
type input "#ffffff"
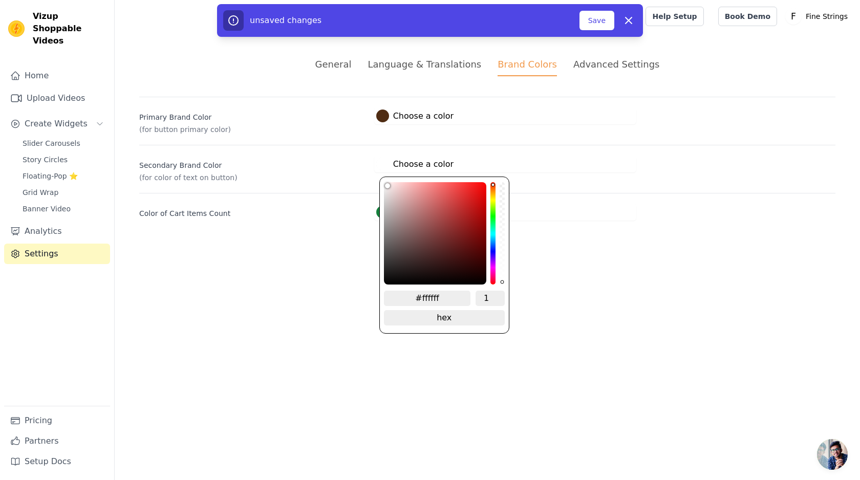
drag, startPoint x: 409, startPoint y: 207, endPoint x: 367, endPoint y: 166, distance: 58.6
click at [367, 166] on div "Secondary Brand Color (for color of text on button) #ffffff Choose a color #fff…" at bounding box center [487, 164] width 696 height 38
click at [341, 170] on label "Secondary Brand Color" at bounding box center [252, 163] width 227 height 14
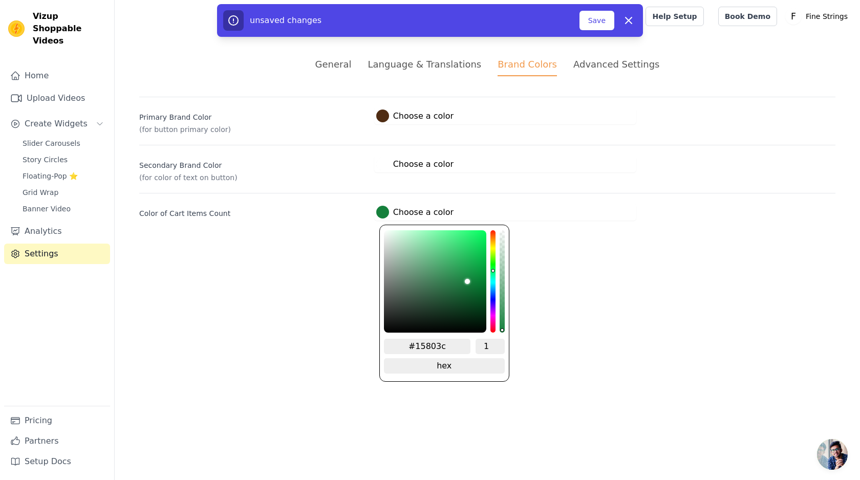
click at [384, 212] on div at bounding box center [382, 212] width 13 height 13
type input "#2c3730"
type input "#2c362f"
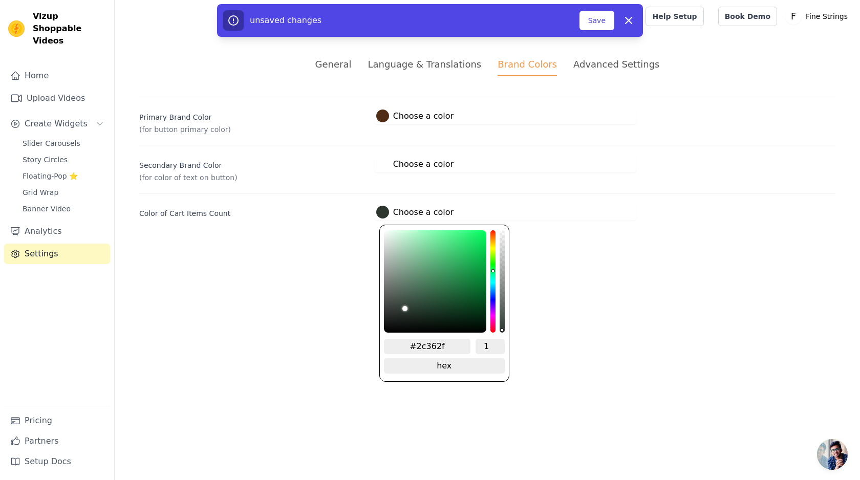
type input "#2c342f"
type input "#2c322e"
type input "#2b2e2c"
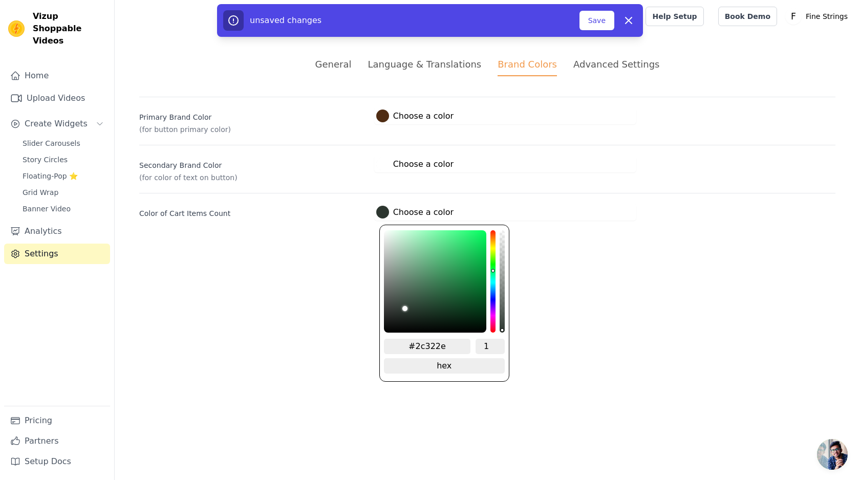
type input "#2b2e2c"
type input "#282928"
type input "#252525"
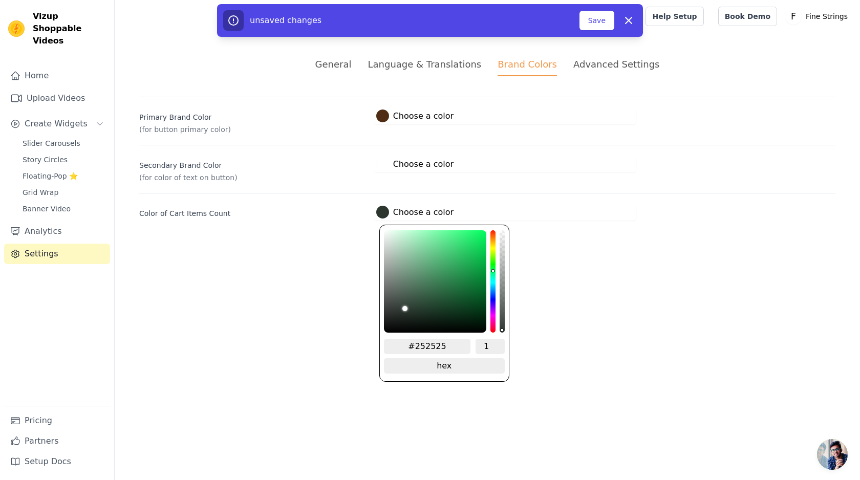
type input "#181818"
type input "#0e0e0e"
type input "#090909"
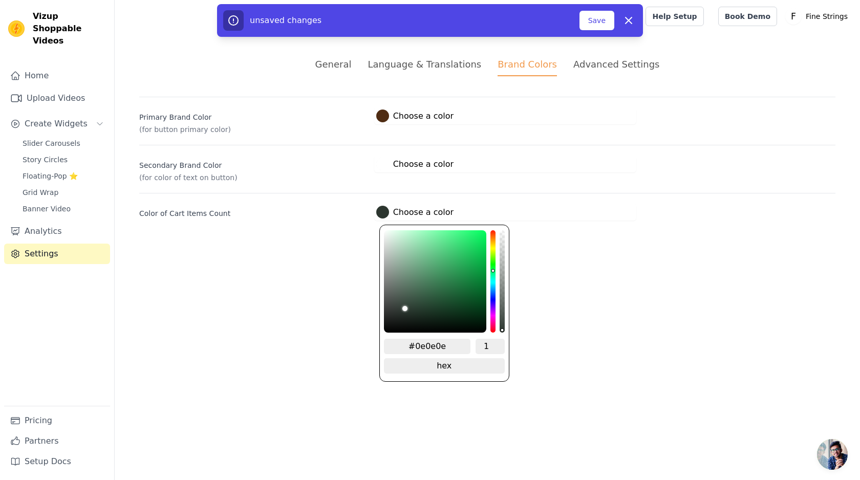
type input "#090909"
type input "#050505"
type input "#010101"
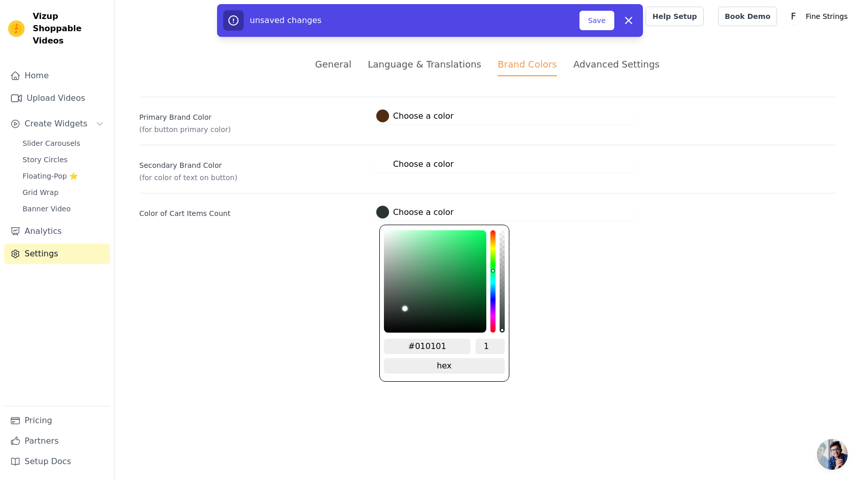
type input "#000000"
drag, startPoint x: 403, startPoint y: 311, endPoint x: 341, endPoint y: 294, distance: 64.0
click at [333, 245] on html "Vizup Shoppable Videos Home Upload Videos Create Widgets Slider Carousels Story…" at bounding box center [430, 122] width 860 height 245
click at [601, 24] on button "Save" at bounding box center [596, 20] width 35 height 19
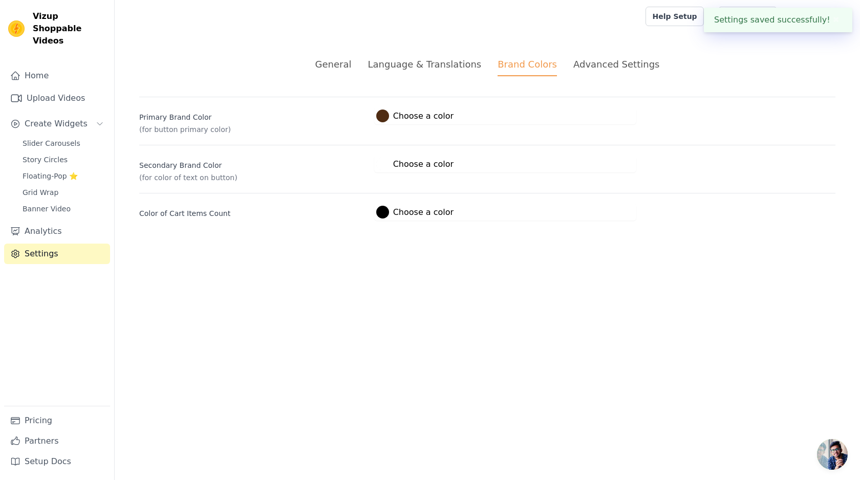
click at [587, 68] on div "Advanced Settings" at bounding box center [616, 64] width 86 height 14
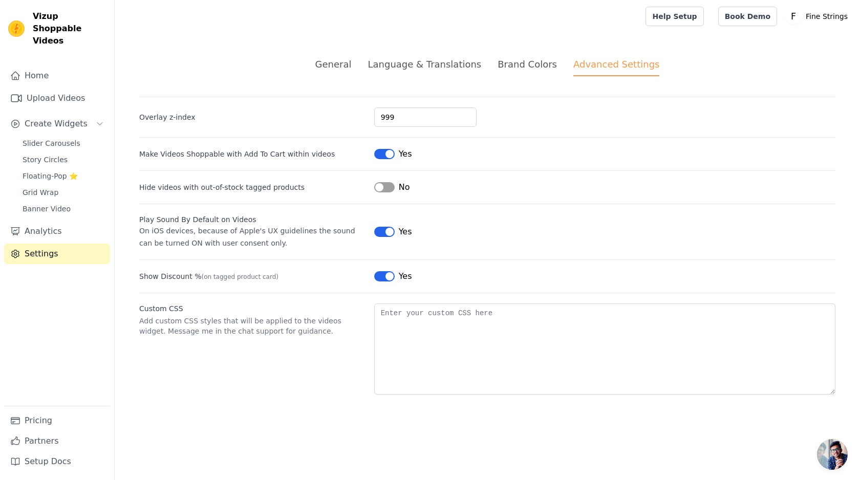
click at [493, 63] on ul "General Language & Translations Brand Colors Advanced Settings" at bounding box center [487, 66] width 696 height 19
click at [528, 62] on div "Brand Colors" at bounding box center [526, 64] width 59 height 14
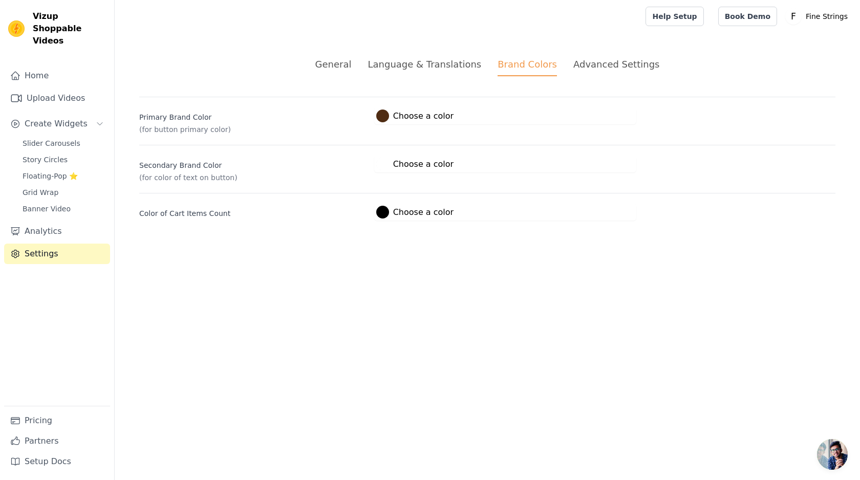
click at [383, 122] on button "#4f2c13 Choose a color #4f2c13 1 hex change to rgb" at bounding box center [414, 115] width 81 height 17
click at [375, 110] on span "#4f2c13 Choose a color #4f2c13 1 hex change to rgb" at bounding box center [414, 115] width 81 height 10
click at [381, 117] on div at bounding box center [382, 116] width 13 height 13
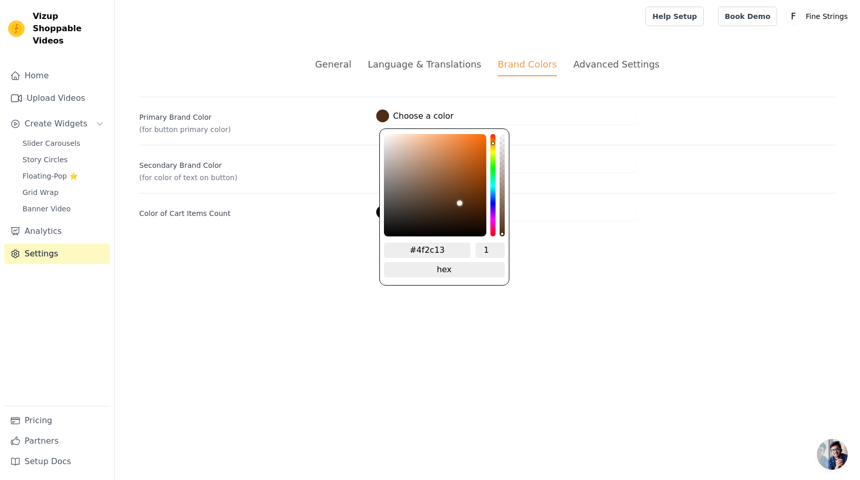
type input "#5e4431"
type input "#5e4534"
type input "#594536"
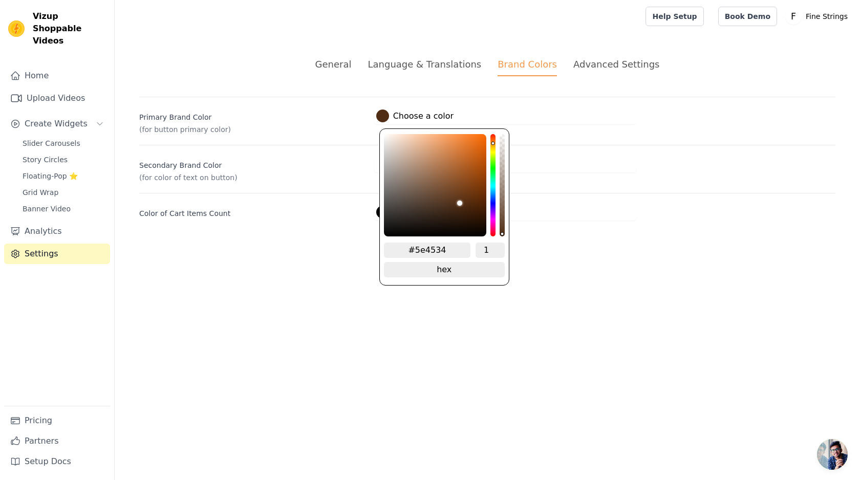
type input "#594536"
type input "#4b443f"
type input "#3c3b3a"
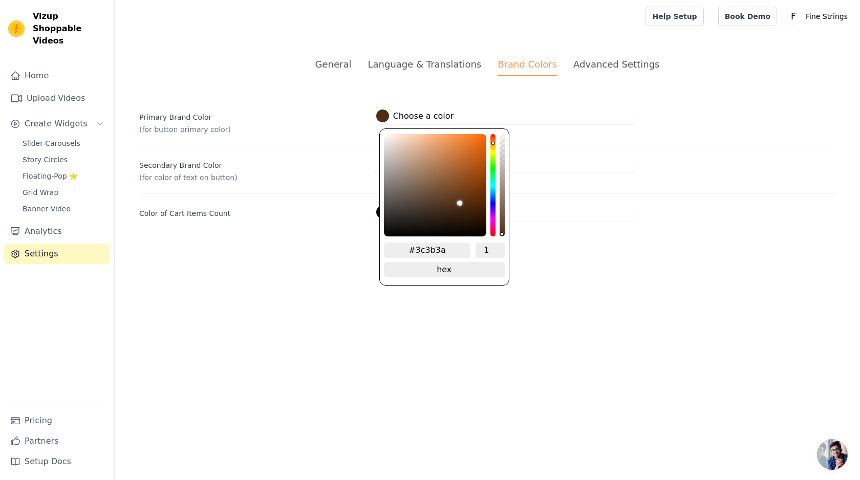
type input "#2b2b2b"
type input "#1b1b1b"
type input "#0a0a0a"
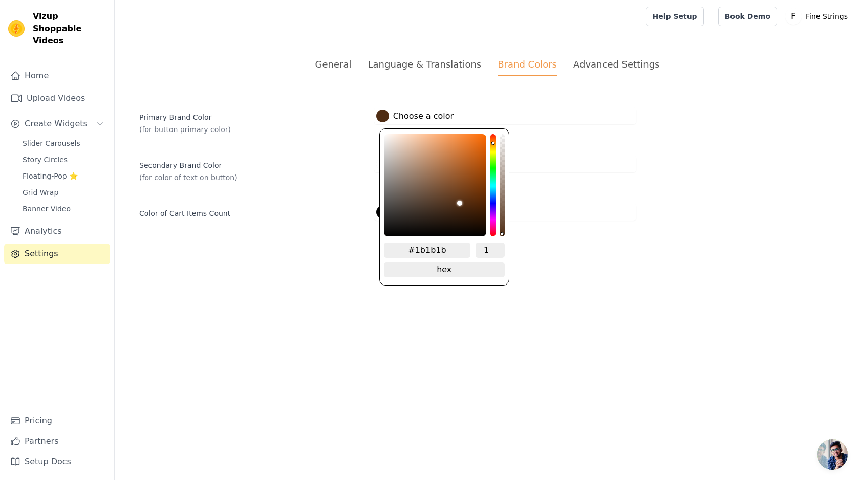
type input "#0a0a0a"
type input "#000000"
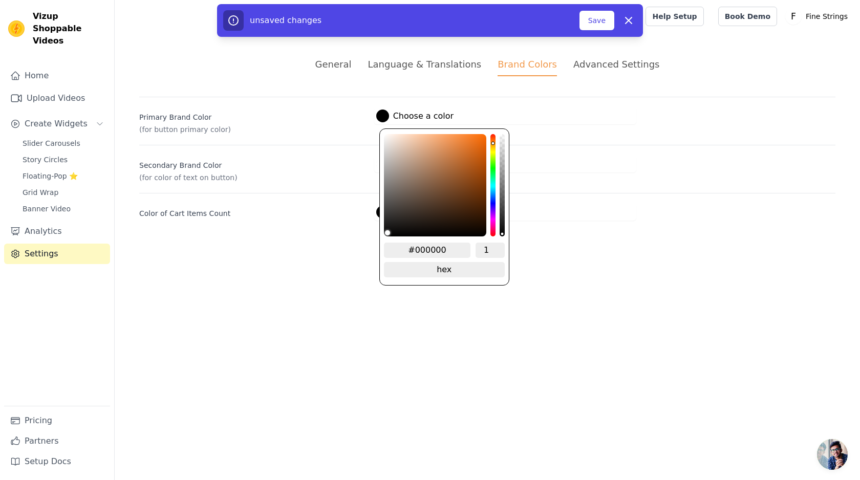
drag, startPoint x: 433, startPoint y: 198, endPoint x: 281, endPoint y: 278, distance: 171.5
click at [281, 245] on html "Vizup Shoppable Videos Home Upload Videos Create Widgets Slider Carousels Story…" at bounding box center [430, 122] width 860 height 245
click at [283, 245] on html "Vizup Shoppable Videos Home Upload Videos Create Widgets Slider Carousels Story…" at bounding box center [430, 122] width 860 height 245
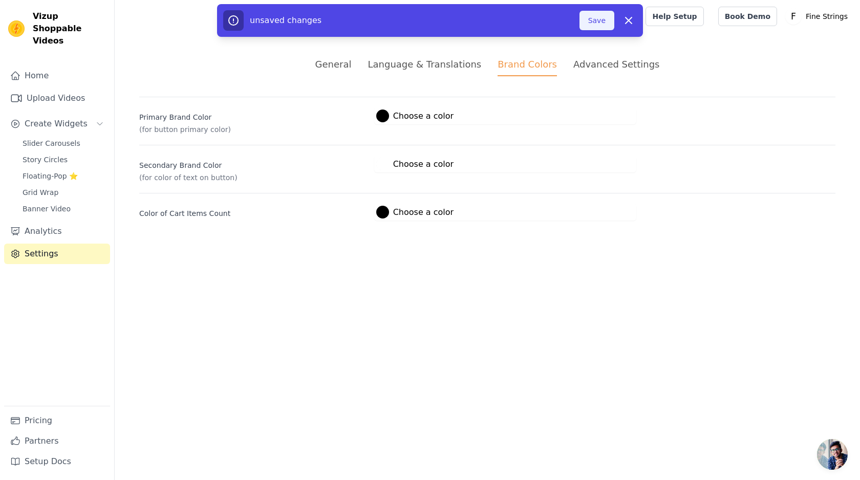
click at [585, 23] on button "Save" at bounding box center [596, 20] width 35 height 19
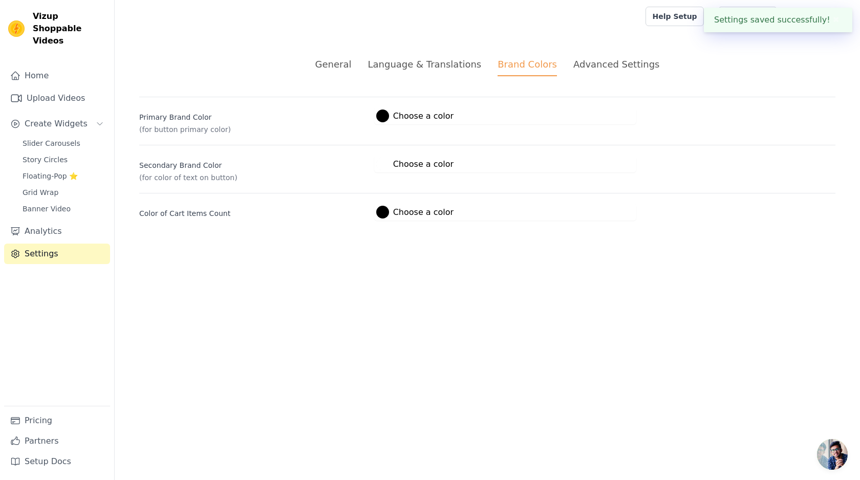
click at [375, 220] on button "#000000 Choose a color #000000 1 hex change to rgb" at bounding box center [414, 212] width 81 height 17
click at [387, 216] on div at bounding box center [382, 212] width 13 height 13
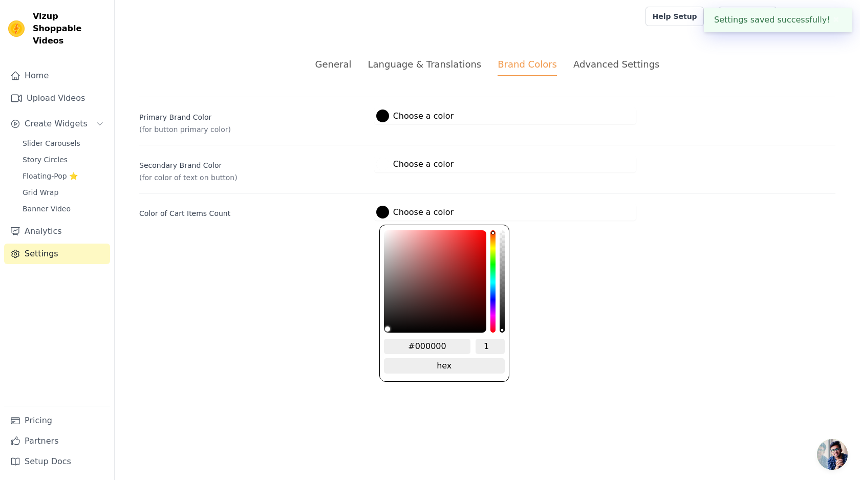
type input "#322121"
type input "#392525"
type input "#633434"
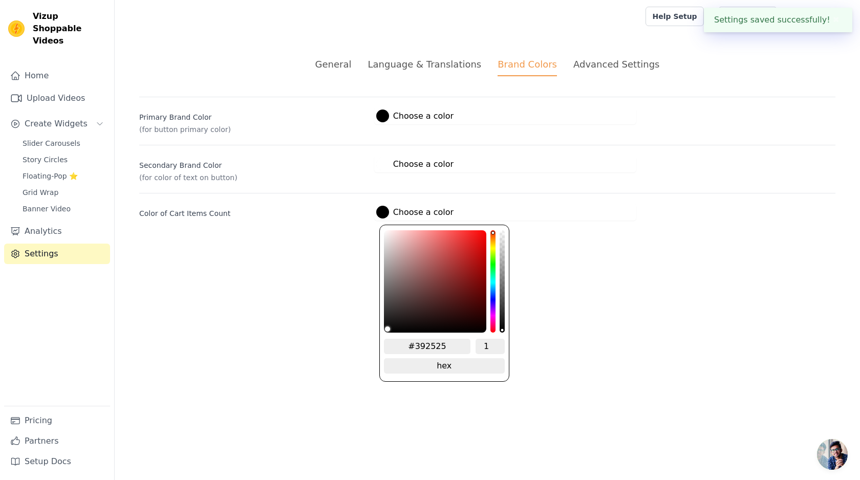
type input "#633434"
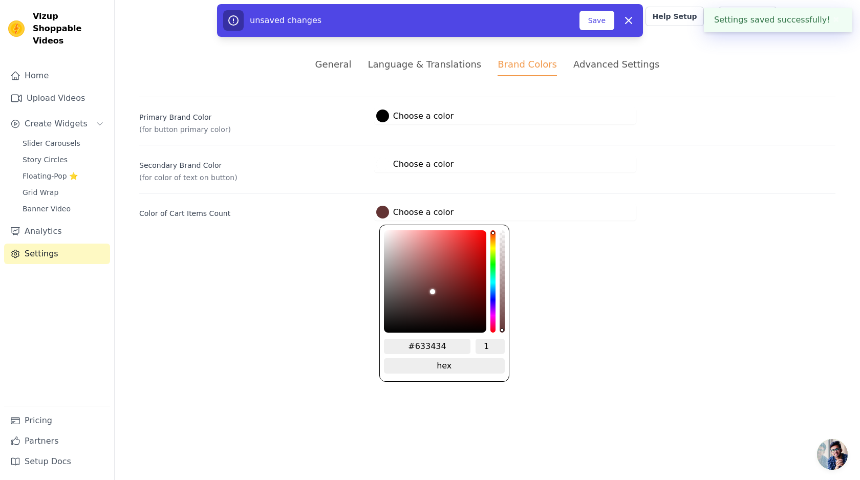
type input "#822d2d"
type input "#a41a1a"
type input "#c20000"
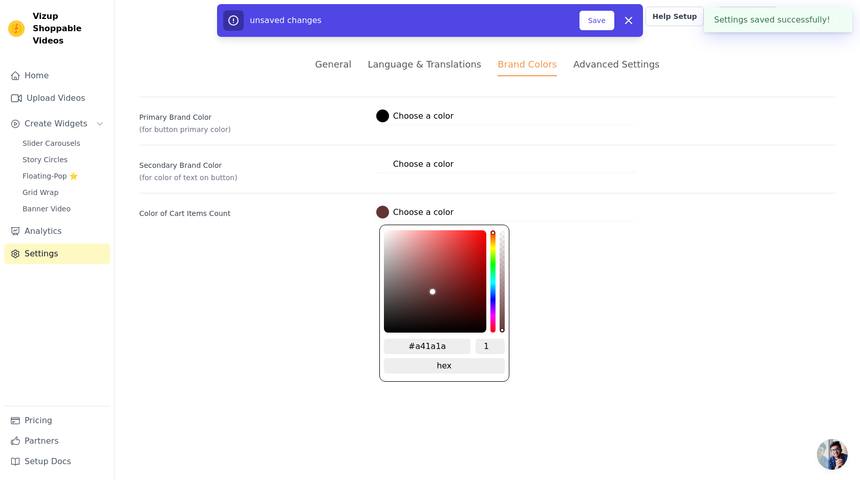
type input "#c20000"
type input "#d60000"
type input "#e20000"
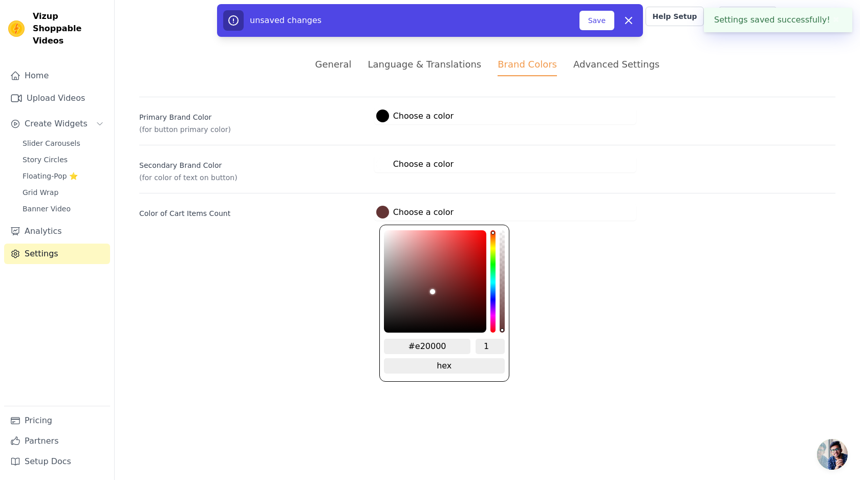
type input "#e60000"
type input "#e80000"
type input "#e90000"
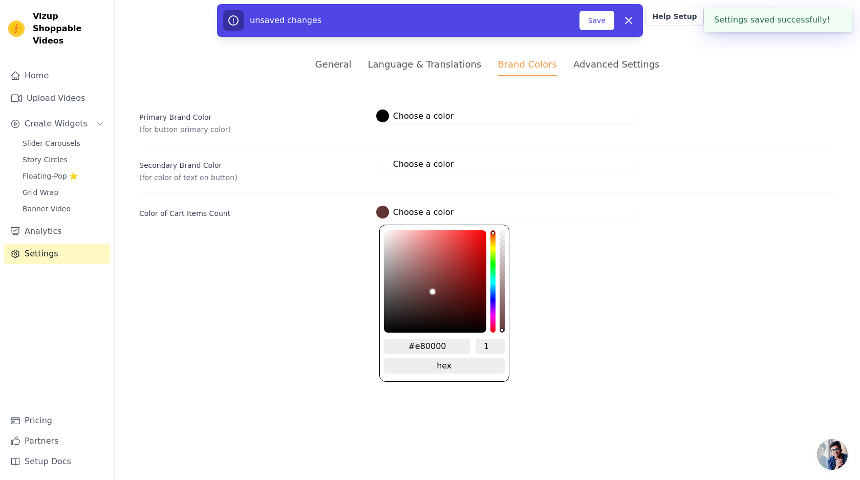
type input "#e90000"
type input "#ec0000"
type input "#ed0000"
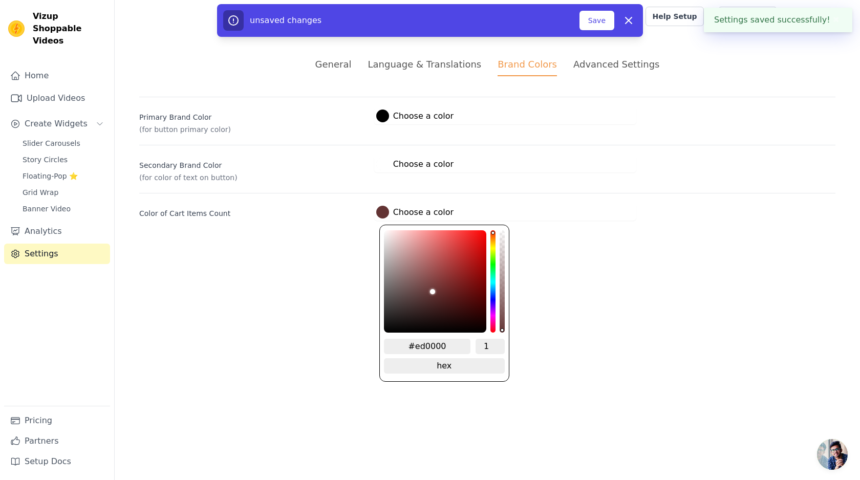
type input "#ee0000"
type input "#f10000"
type input "#f40000"
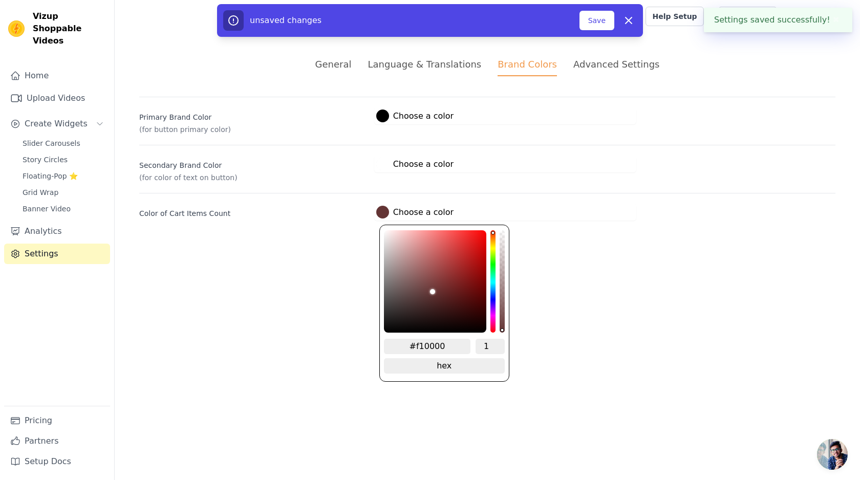
type input "#f40000"
type input "#f50000"
type input "#f70000"
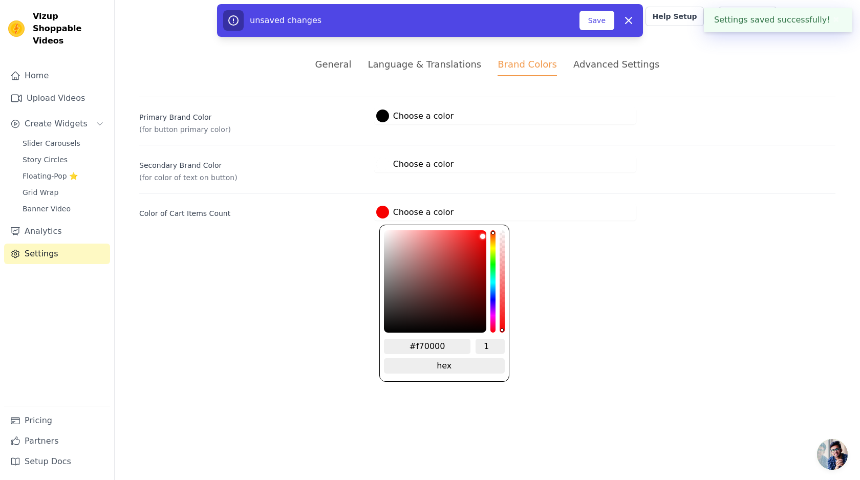
type input "#fb0000"
type input "#fe0000"
type input "#ff0000"
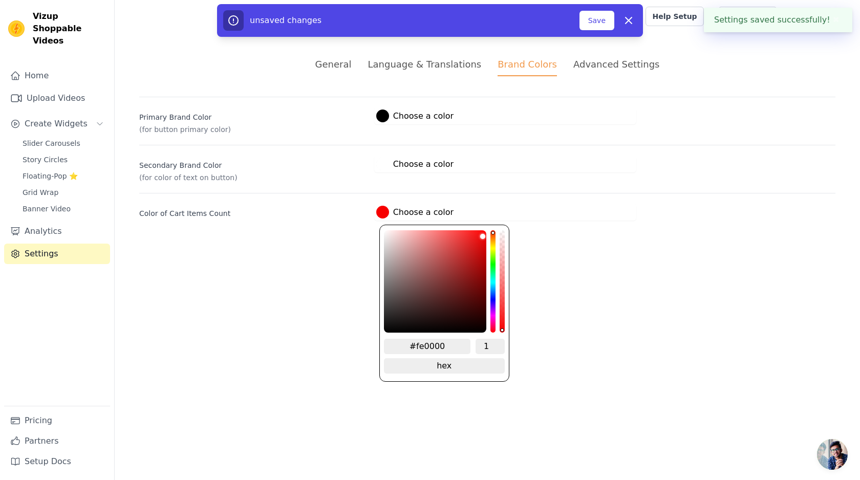
type input "#ff0000"
drag, startPoint x: 432, startPoint y: 292, endPoint x: 501, endPoint y: 217, distance: 102.1
click at [501, 217] on div "#ff0000 Choose a color #ff0000 1 hex change to rgb" at bounding box center [505, 212] width 262 height 17
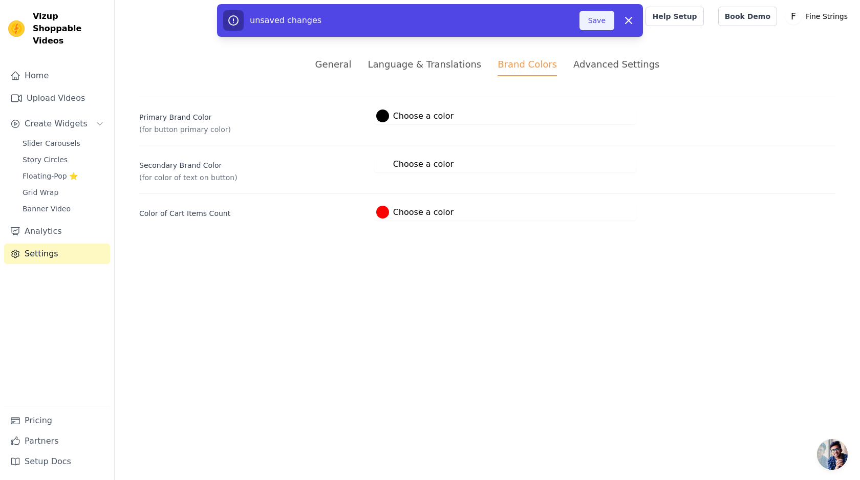
click at [597, 20] on button "Save" at bounding box center [596, 20] width 35 height 19
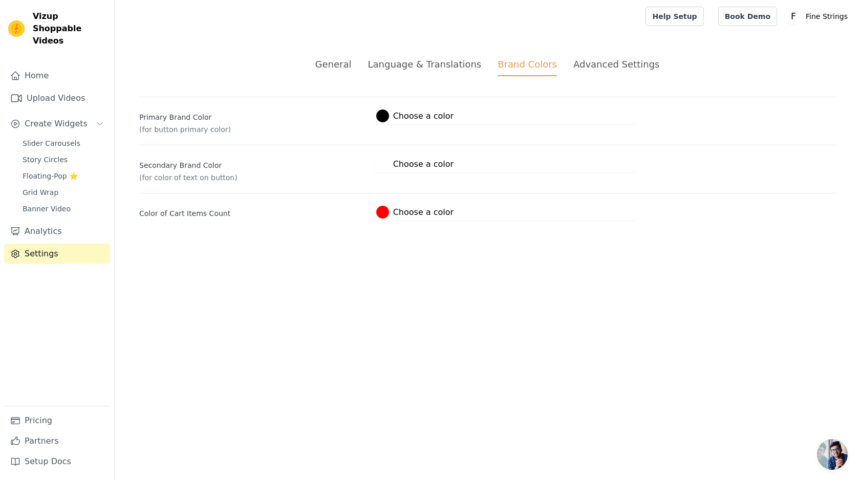
click at [352, 69] on div "General" at bounding box center [333, 64] width 36 height 14
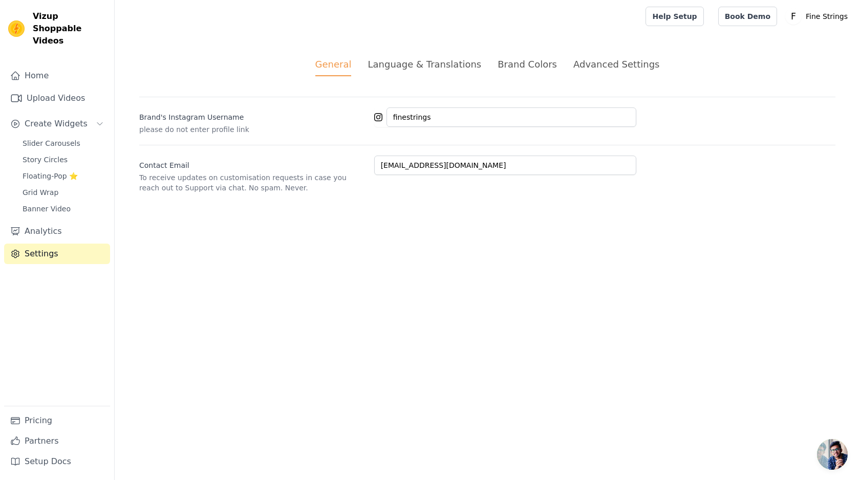
click at [427, 69] on div "Language & Translations" at bounding box center [424, 64] width 114 height 14
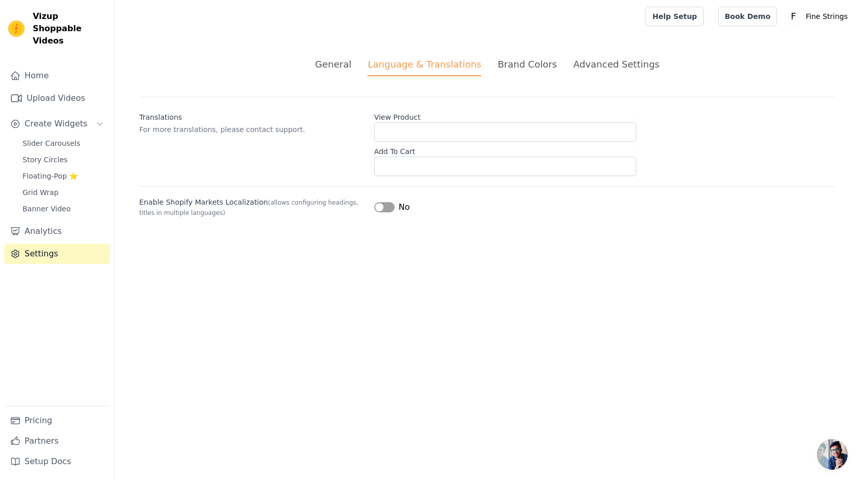
click at [526, 64] on div "Brand Colors" at bounding box center [526, 64] width 59 height 14
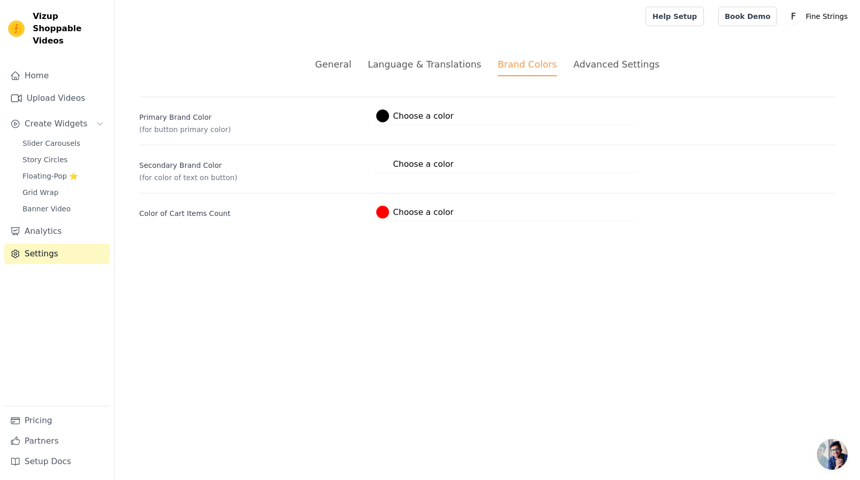
click at [579, 64] on div "Advanced Settings" at bounding box center [616, 64] width 86 height 14
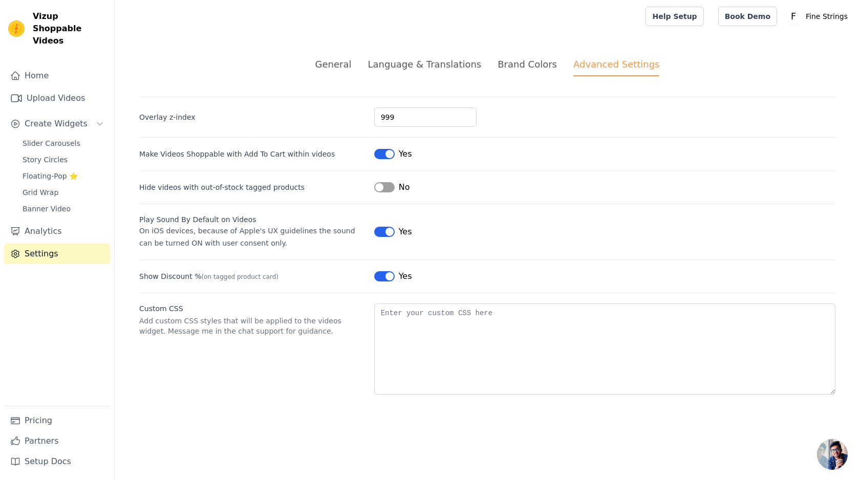
click at [520, 64] on div "Brand Colors" at bounding box center [526, 64] width 59 height 14
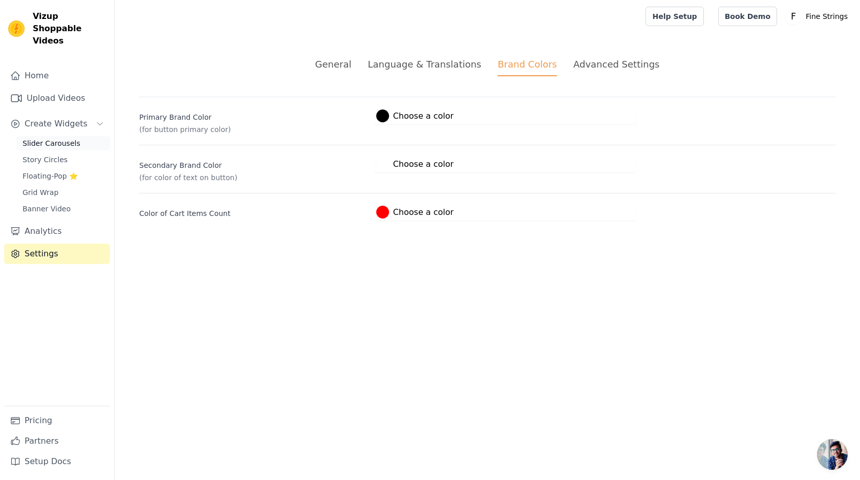
click at [35, 138] on span "Slider Carousels" at bounding box center [52, 143] width 58 height 10
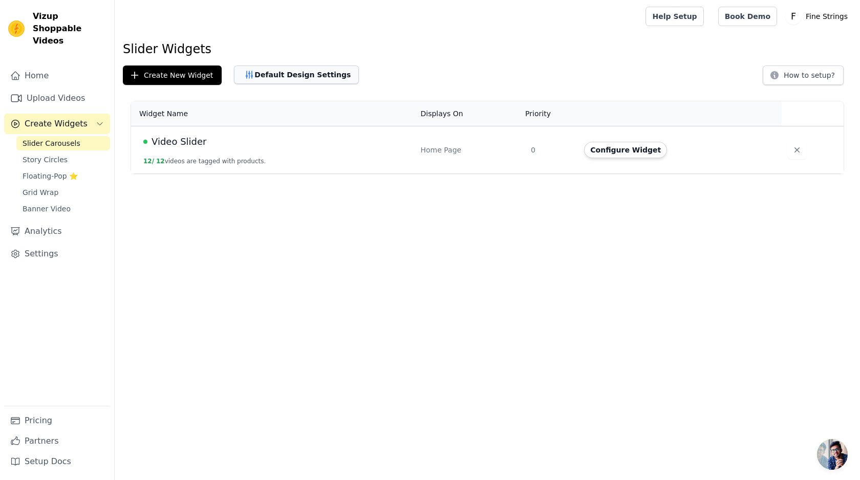
click at [294, 74] on button "Default Design Settings" at bounding box center [296, 75] width 125 height 18
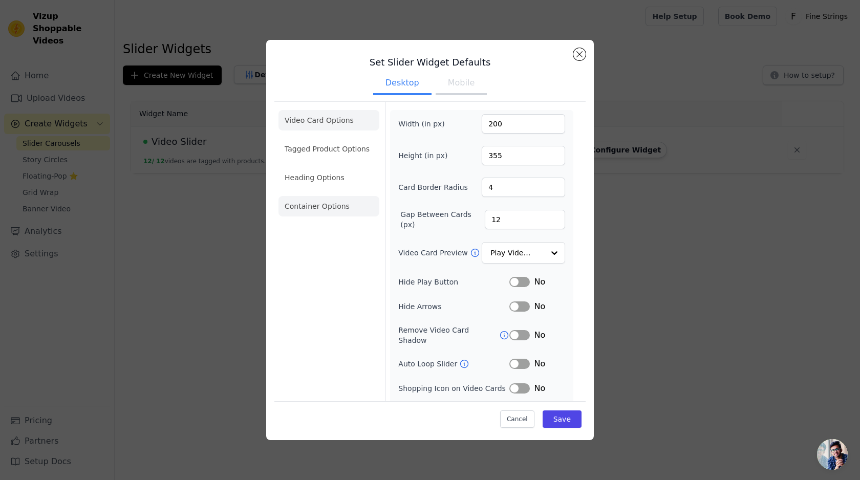
click at [309, 203] on li "Container Options" at bounding box center [328, 206] width 101 height 20
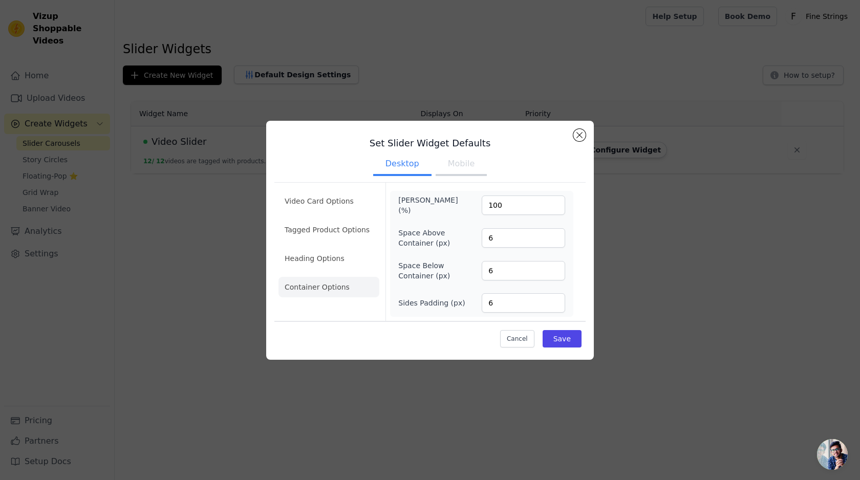
click at [573, 134] on div "Set Slider Widget Defaults Desktop Mobile Video Card Options Tagged Product Opt…" at bounding box center [429, 240] width 311 height 223
click at [580, 133] on button "Close modal" at bounding box center [579, 135] width 12 height 12
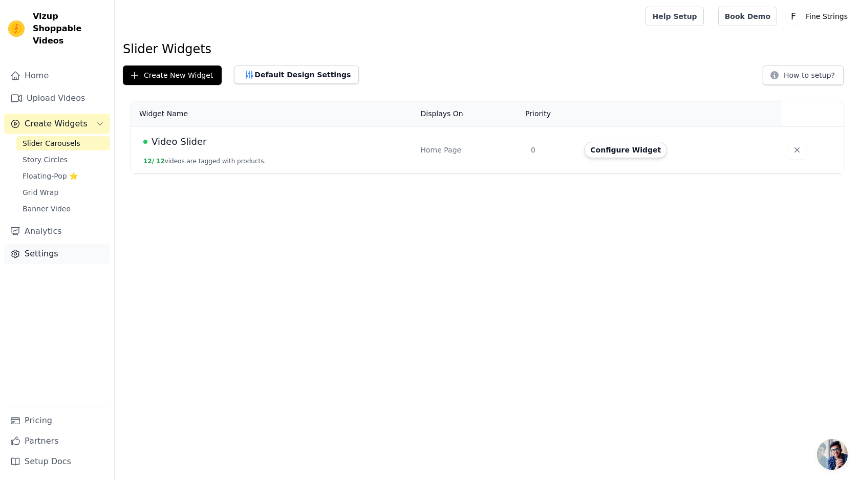
click at [32, 244] on link "Settings" at bounding box center [57, 254] width 106 height 20
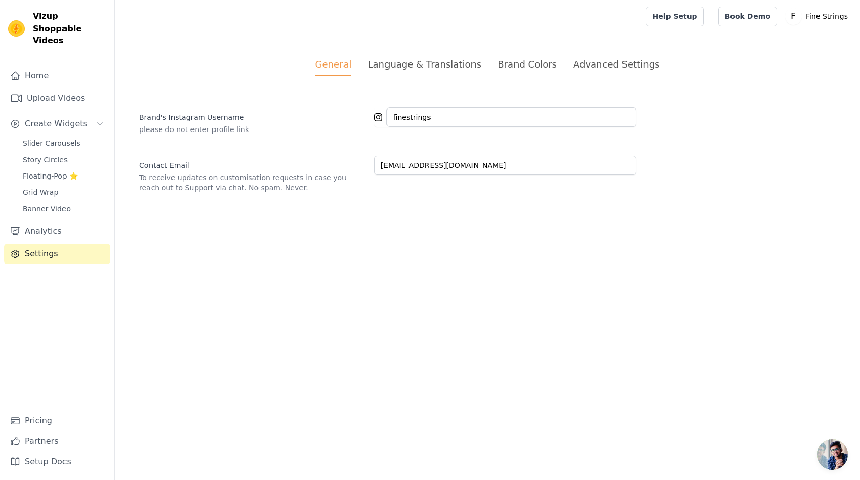
click at [507, 59] on div "Brand Colors" at bounding box center [526, 64] width 59 height 14
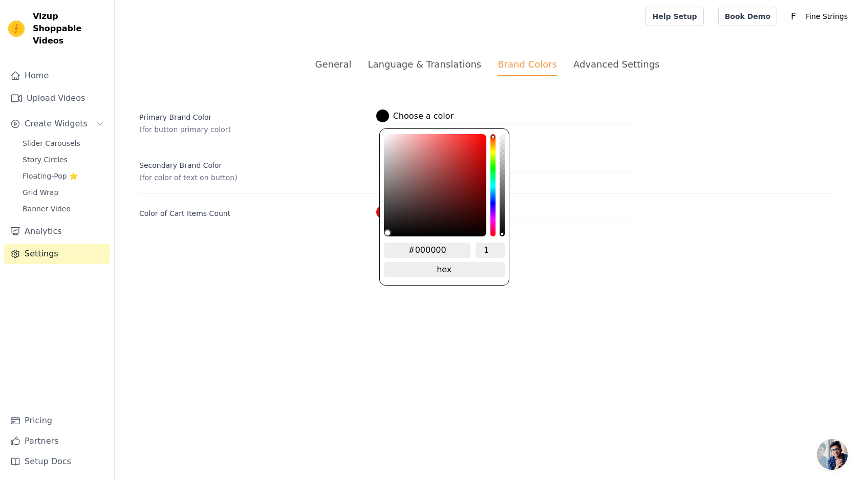
click at [420, 112] on label "#000000 Choose a color" at bounding box center [414, 116] width 77 height 13
drag, startPoint x: 413, startPoint y: 249, endPoint x: 446, endPoint y: 251, distance: 32.8
click at [446, 251] on input "#000000" at bounding box center [427, 250] width 87 height 15
click at [473, 238] on div "#DOBD9C 1 hex change to rgb" at bounding box center [444, 206] width 130 height 157
click at [424, 247] on input "#DOBD9C" at bounding box center [427, 250] width 87 height 15
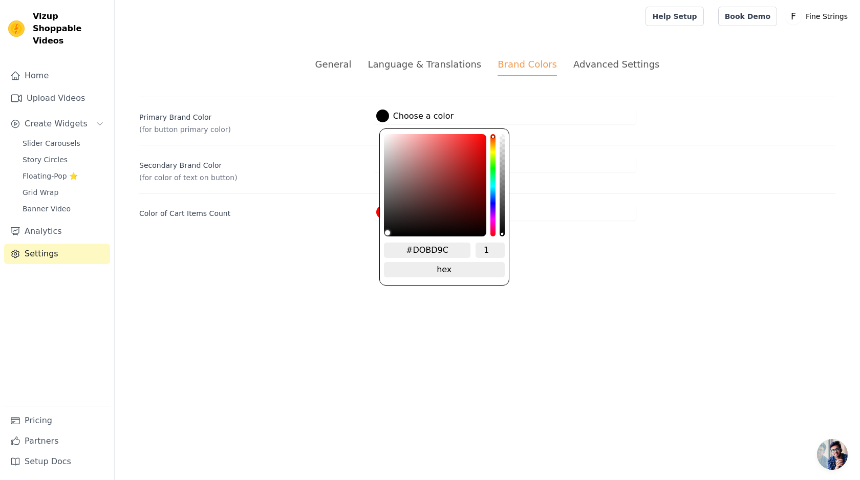
type input "#DBD9C"
type input "#d0bd9c"
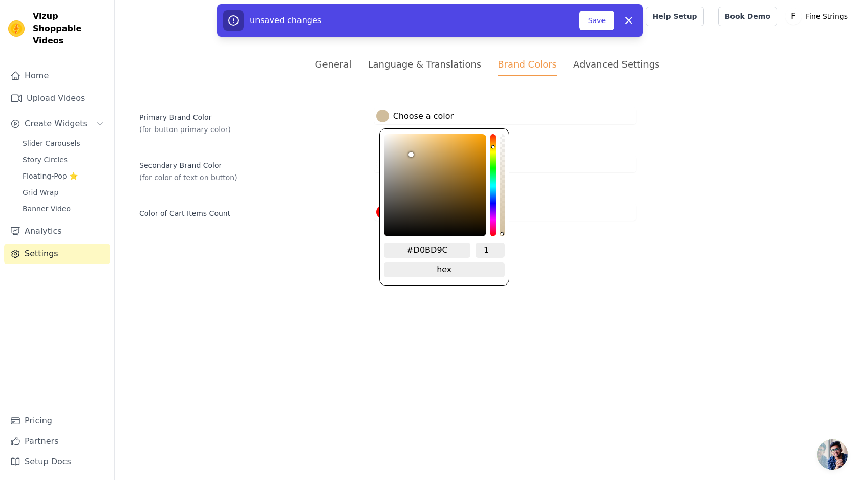
type input "#D0BD9C"
click at [474, 238] on div "#D0BD9C 1 hex change to rgb" at bounding box center [444, 206] width 130 height 157
click at [544, 226] on div "General Language & Translations Brand Colors Advanced Settings unsaved changes …" at bounding box center [487, 139] width 745 height 212
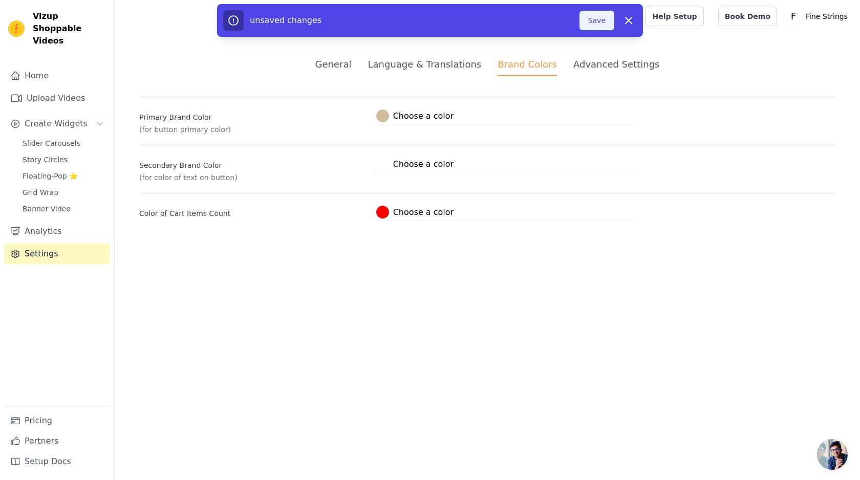
click at [594, 19] on button "Save" at bounding box center [596, 20] width 35 height 19
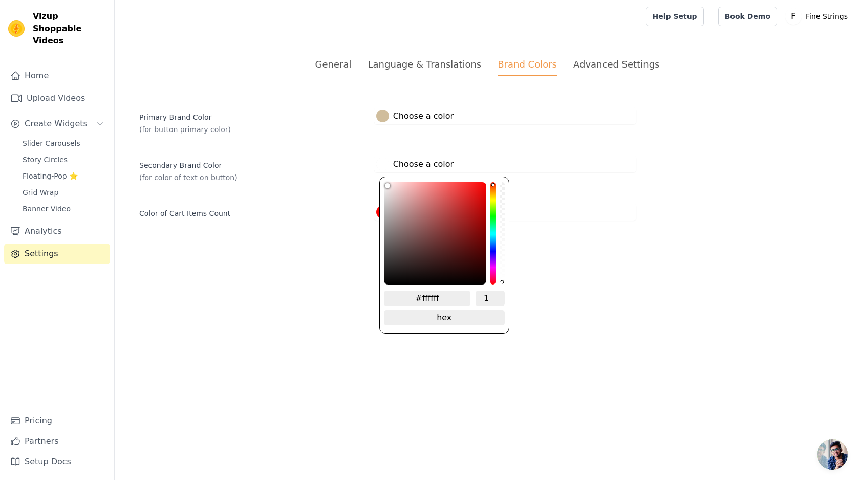
click at [380, 167] on div at bounding box center [382, 164] width 13 height 13
type input "#423737"
type input "#423838"
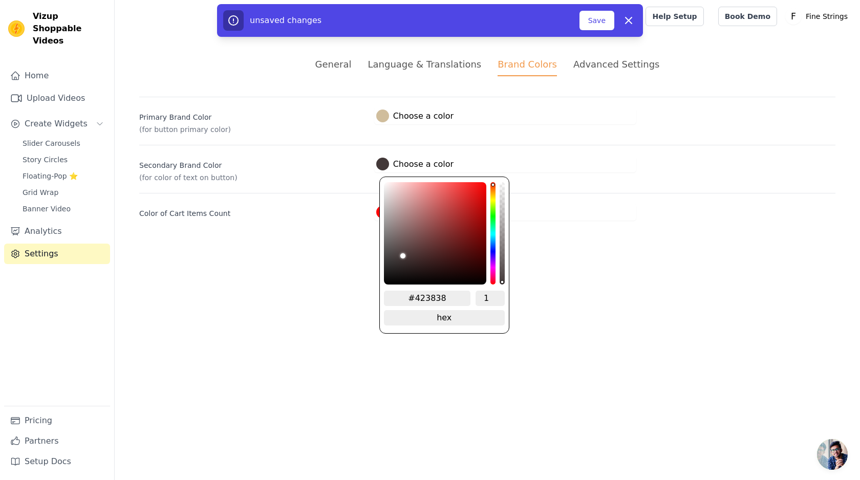
type input "#3d3636"
type input "#242424"
type input "#0a0a0a"
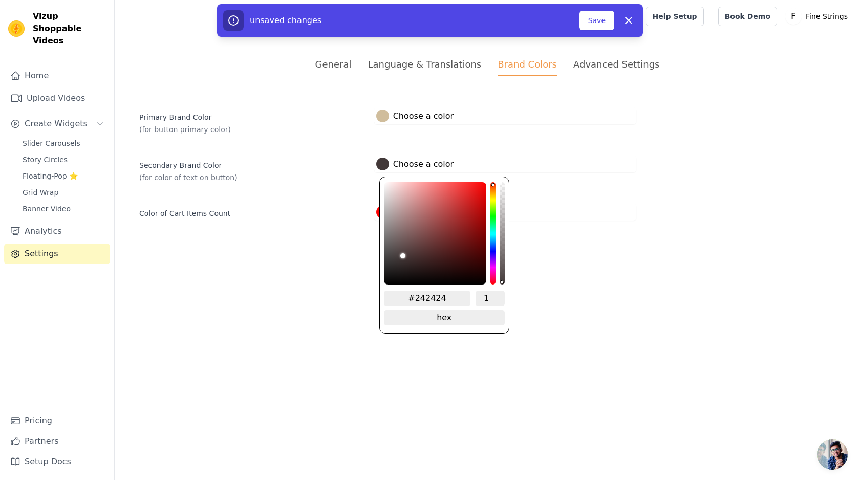
type input "#0a0a0a"
type input "#000000"
drag, startPoint x: 401, startPoint y: 257, endPoint x: 337, endPoint y: 311, distance: 82.8
click at [337, 245] on html "Vizup Shoppable Videos Home Upload Videos Create Widgets Slider Carousels Story…" at bounding box center [430, 122] width 860 height 245
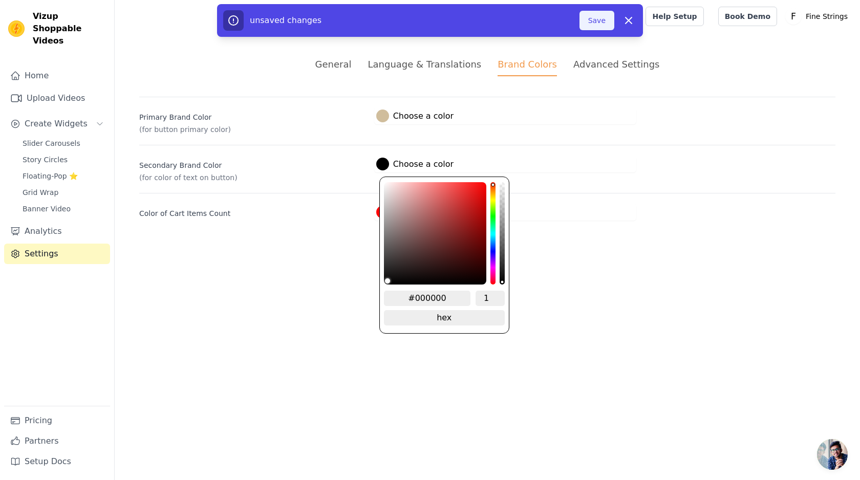
click at [603, 27] on button "Save" at bounding box center [596, 20] width 35 height 19
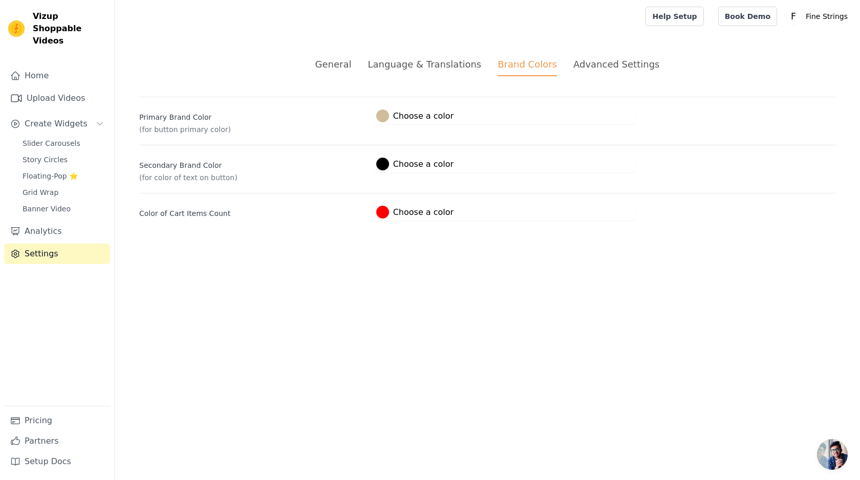
click at [361, 245] on html "Vizup Shoppable Videos Home Upload Videos Create Widgets Slider Carousels Story…" at bounding box center [430, 122] width 860 height 245
click at [386, 164] on div at bounding box center [382, 164] width 13 height 13
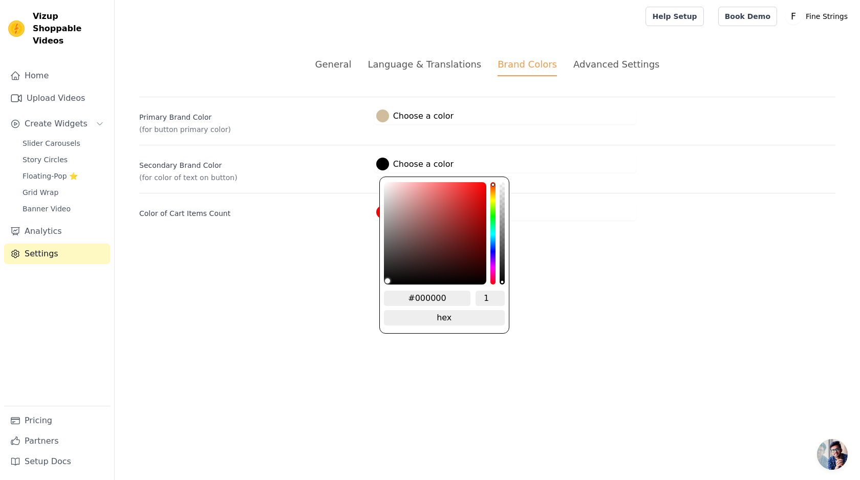
type input "#785e5e"
type input "#7a6161"
type input "#8f7878"
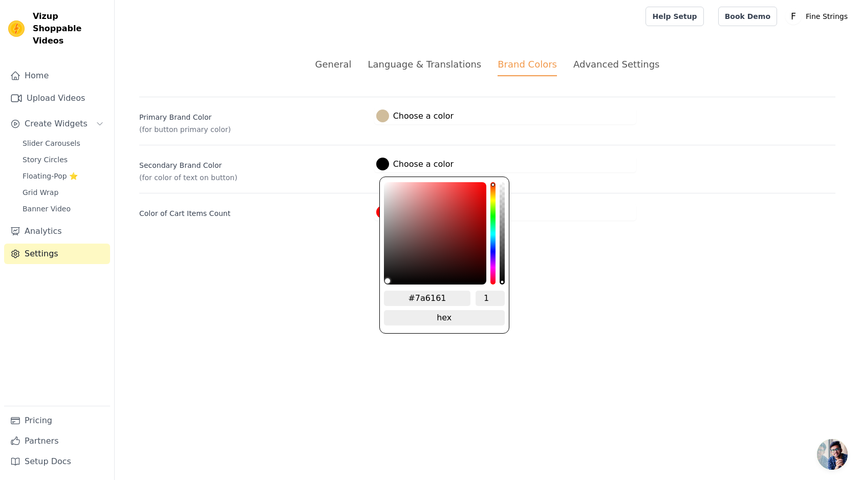
type input "#8f7878"
type input "#ab9c9c"
type input "#c8c5c5"
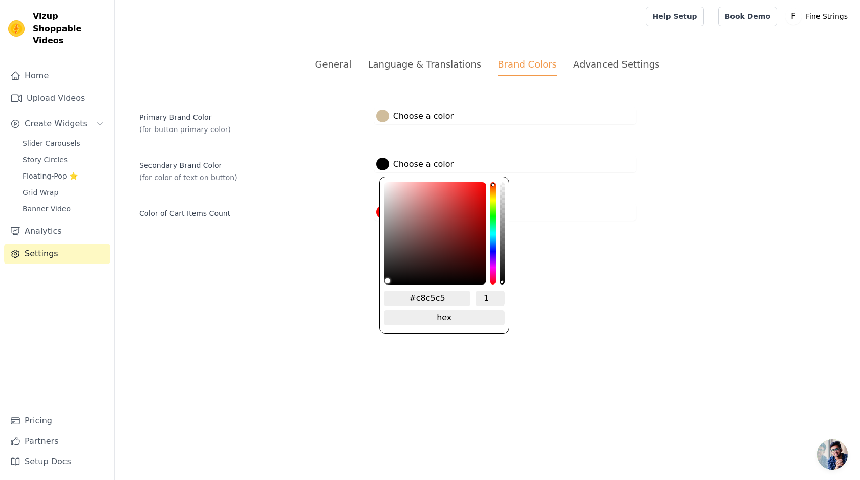
type input "#eeeeee"
type input "#ffffff"
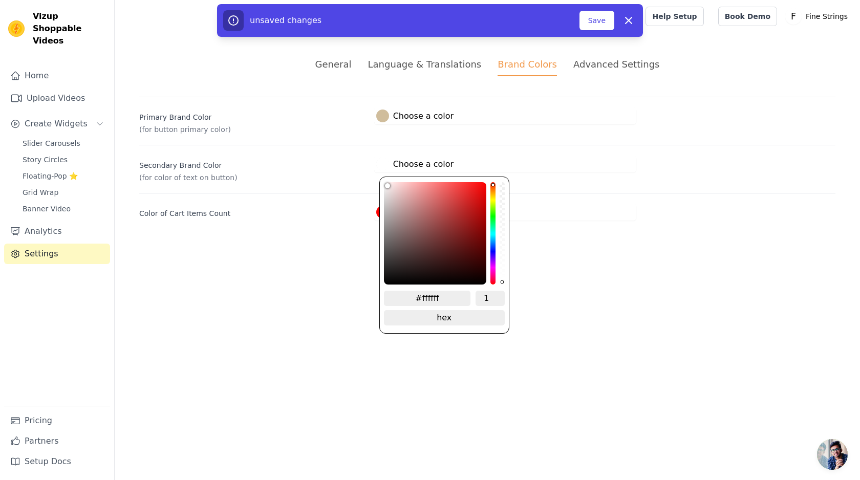
drag, startPoint x: 405, startPoint y: 236, endPoint x: 355, endPoint y: 131, distance: 116.5
click at [355, 132] on div "Primary Brand Color (for button primary color) #d0bd9c Choose a color #D0BD9C 1…" at bounding box center [487, 159] width 696 height 124
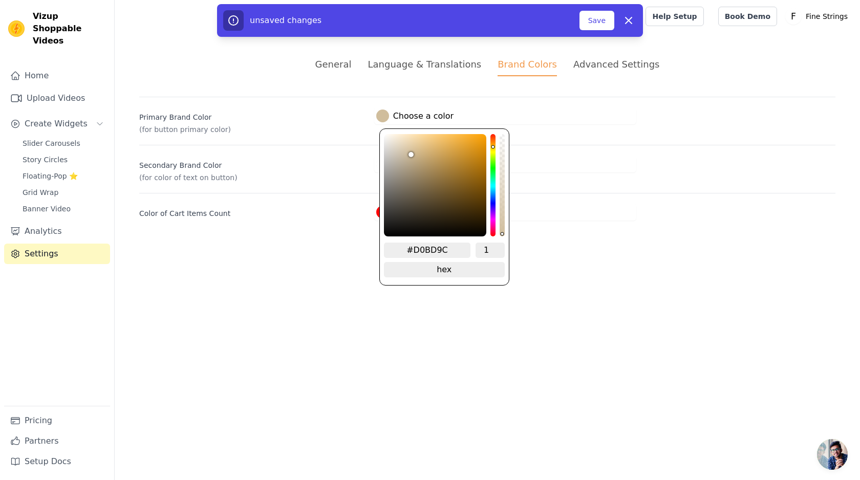
click at [390, 115] on label "#d0bd9c Choose a color" at bounding box center [414, 116] width 77 height 13
type input "#96815d"
type input "#87765a"
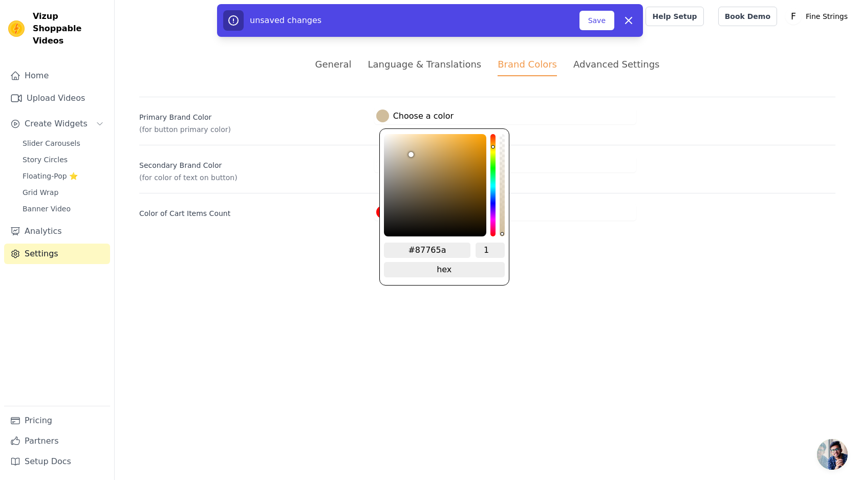
type input "#796c56"
type input "#665e50"
type input "#252422"
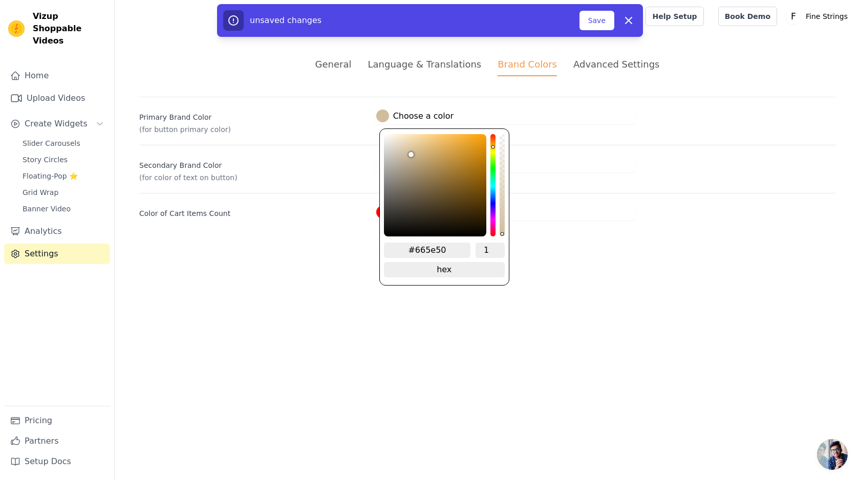
type input "#252422"
type input "#010101"
type input "#000000"
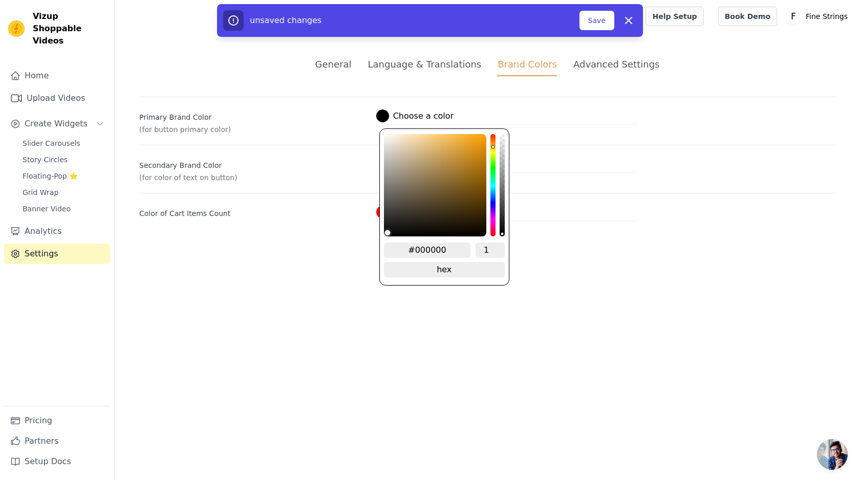
drag, startPoint x: 423, startPoint y: 176, endPoint x: 325, endPoint y: 311, distance: 166.4
click at [325, 245] on html "Vizup Shoppable Videos Home Upload Videos Create Widgets Slider Carousels Story…" at bounding box center [430, 122] width 860 height 245
click at [323, 245] on html "Vizup Shoppable Videos Home Upload Videos Create Widgets Slider Carousels Story…" at bounding box center [430, 122] width 860 height 245
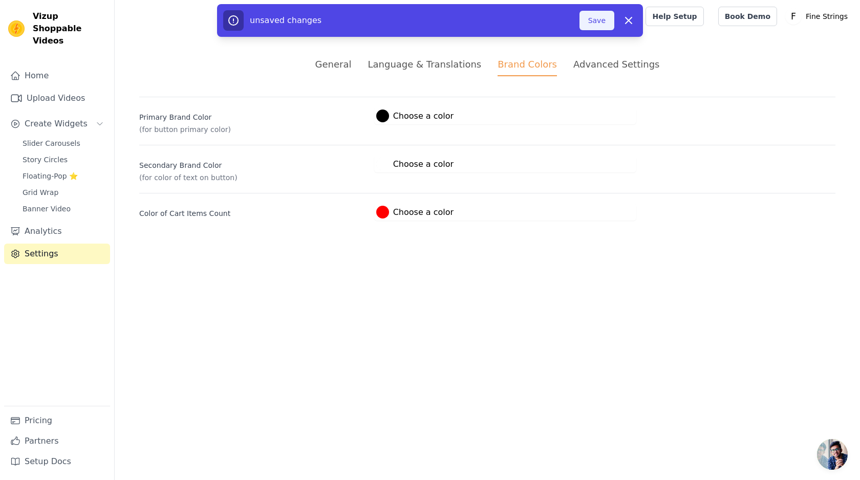
click at [596, 27] on button "Save" at bounding box center [596, 20] width 35 height 19
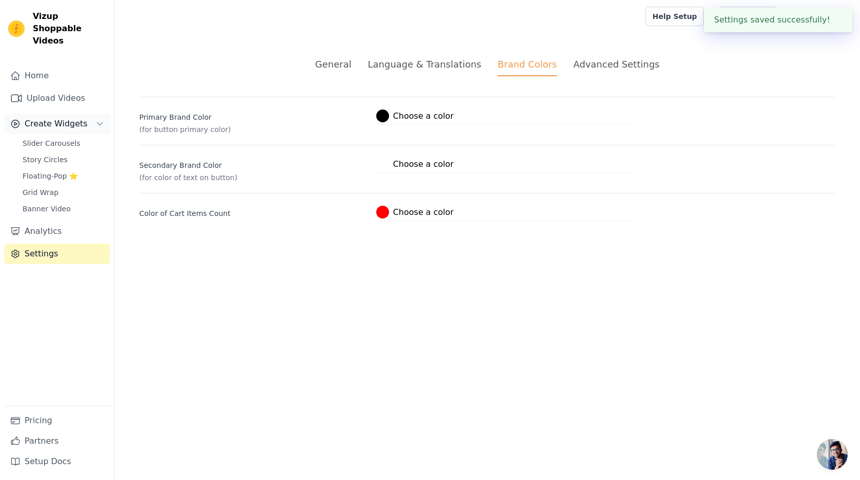
click at [73, 118] on span "Create Widgets" at bounding box center [56, 124] width 63 height 12
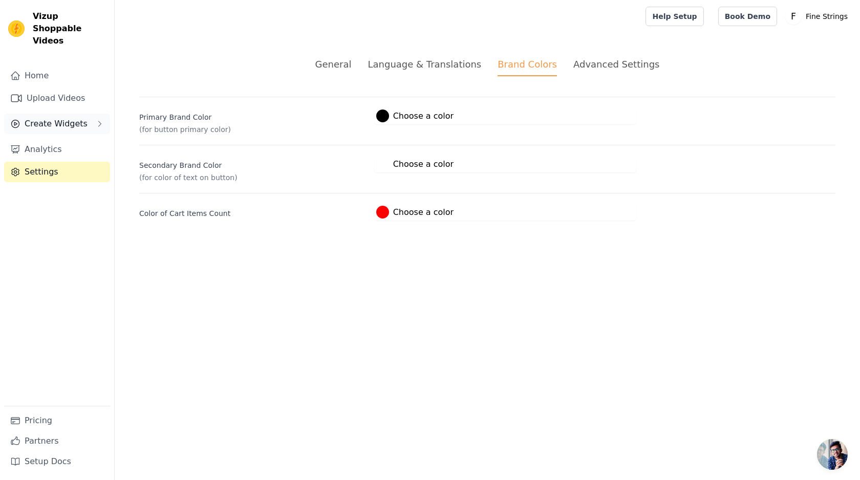
click at [61, 118] on span "Create Widgets" at bounding box center [56, 124] width 63 height 12
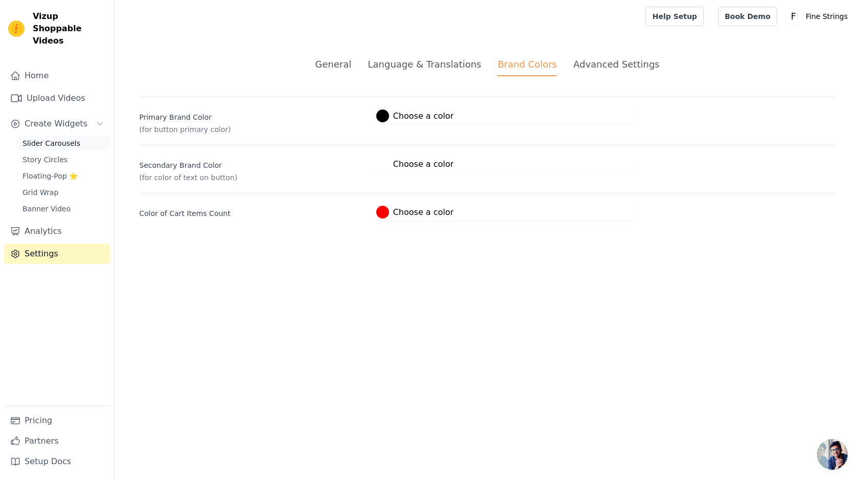
click at [55, 138] on span "Slider Carousels" at bounding box center [52, 143] width 58 height 10
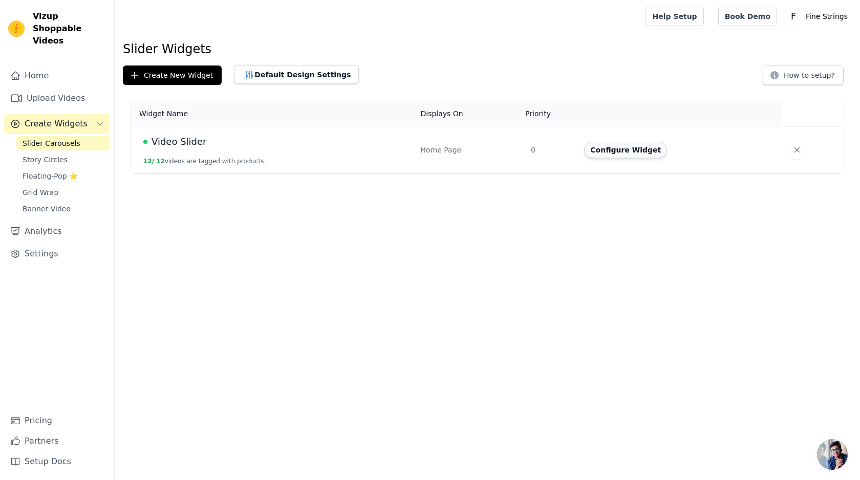
click at [613, 146] on button "Configure Widget" at bounding box center [625, 150] width 83 height 16
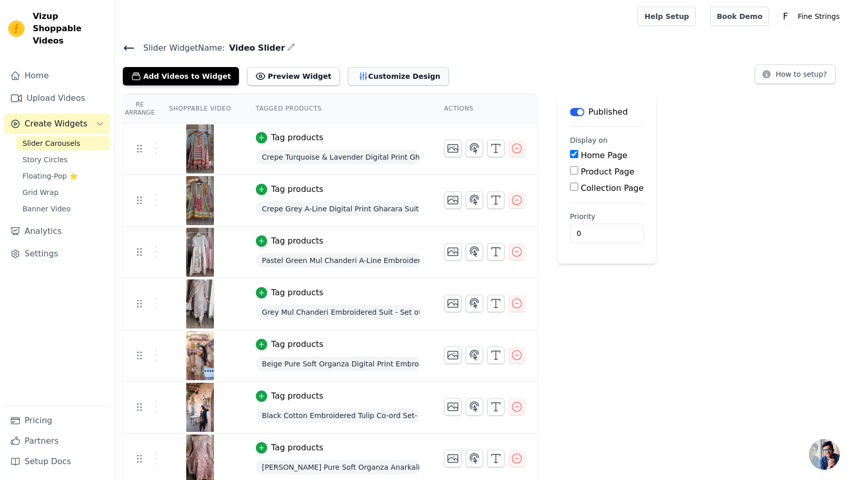
click at [360, 71] on button "Customize Design" at bounding box center [398, 76] width 101 height 18
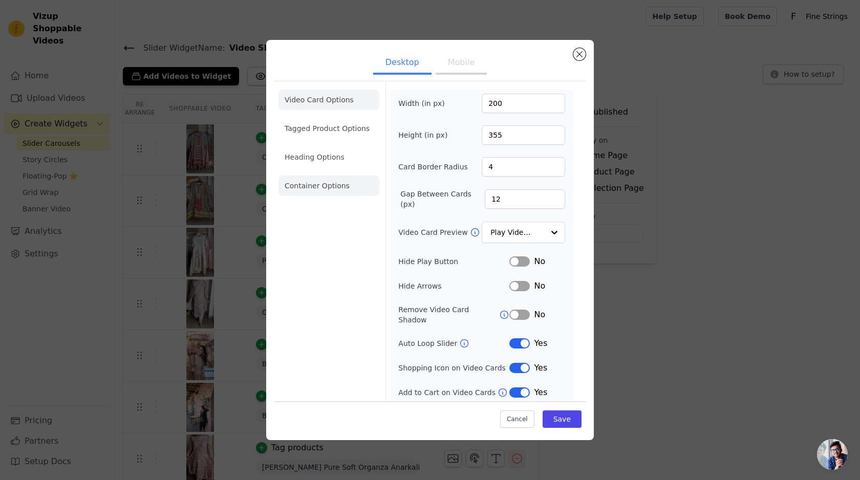
click at [326, 191] on li "Container Options" at bounding box center [328, 186] width 101 height 20
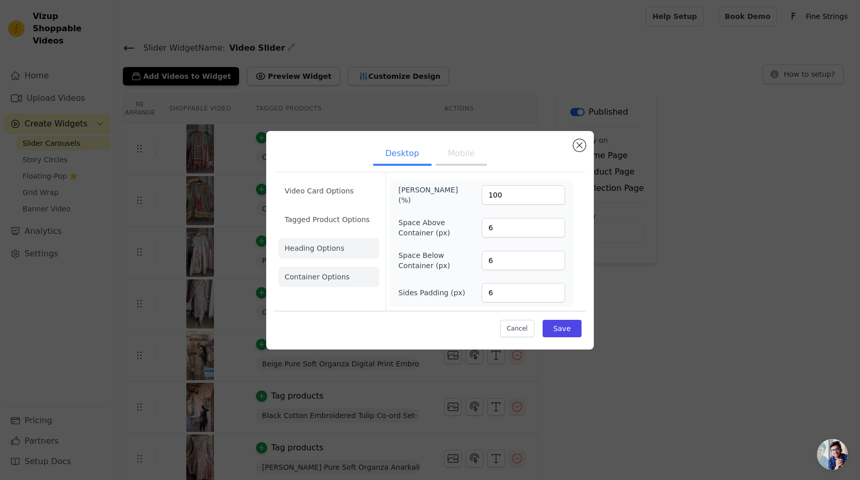
click at [342, 251] on li "Heading Options" at bounding box center [328, 248] width 101 height 20
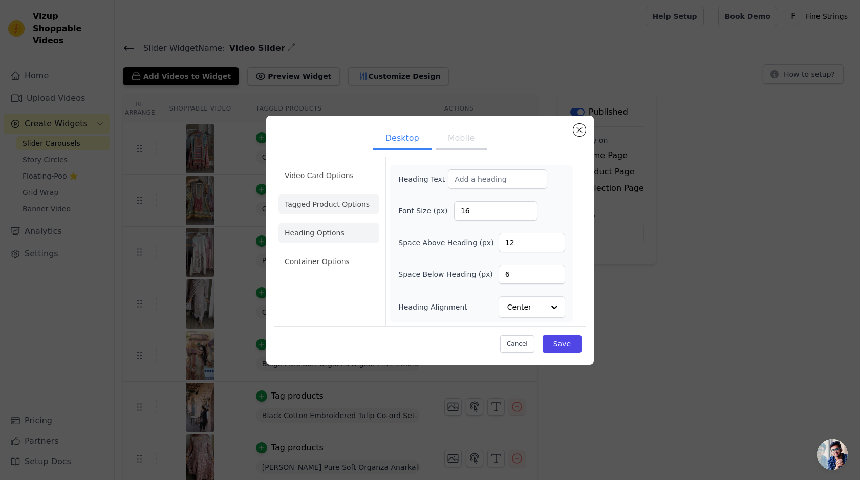
click at [338, 208] on li "Tagged Product Options" at bounding box center [328, 204] width 101 height 20
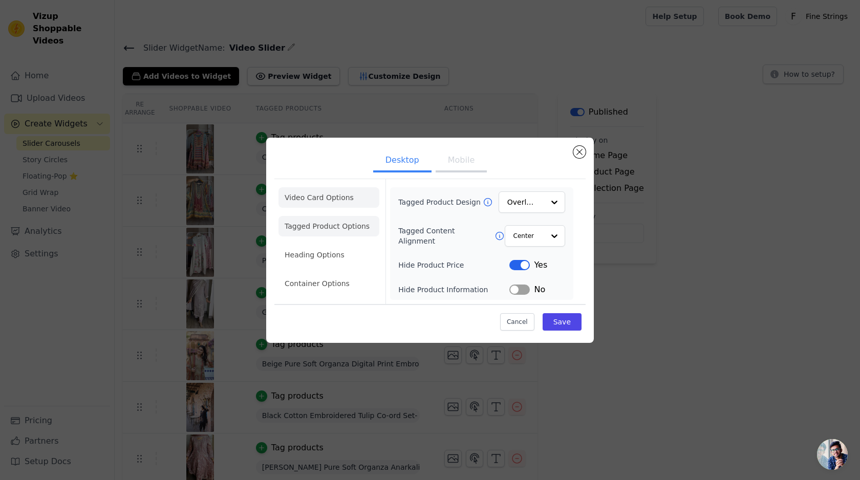
click at [325, 192] on li "Video Card Options" at bounding box center [328, 197] width 101 height 20
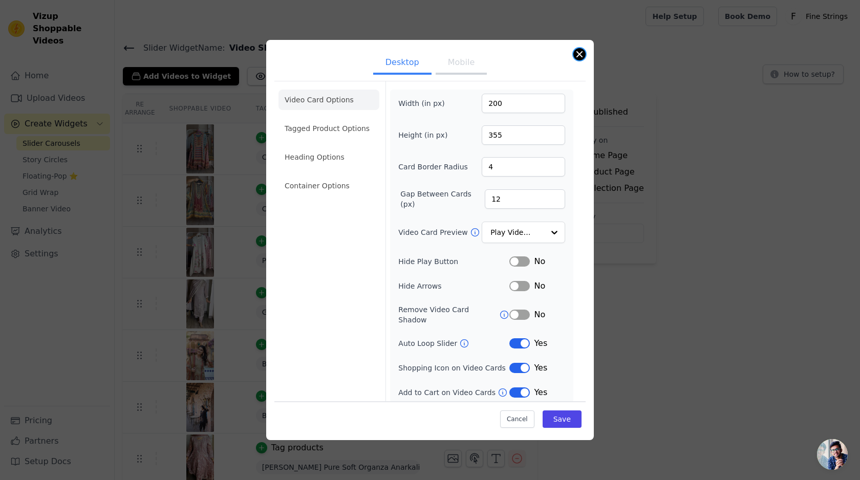
click at [579, 51] on button "Close modal" at bounding box center [579, 54] width 12 height 12
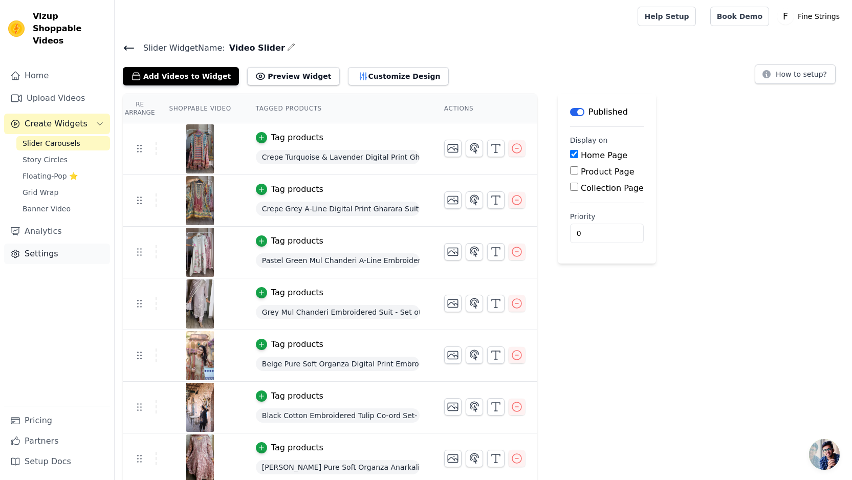
click at [46, 249] on link "Settings" at bounding box center [57, 254] width 106 height 20
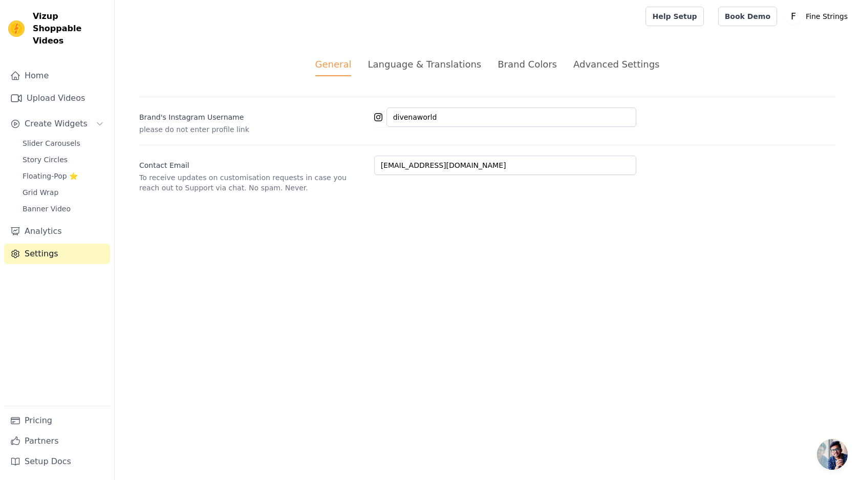
click at [518, 68] on div "Brand Colors" at bounding box center [526, 64] width 59 height 14
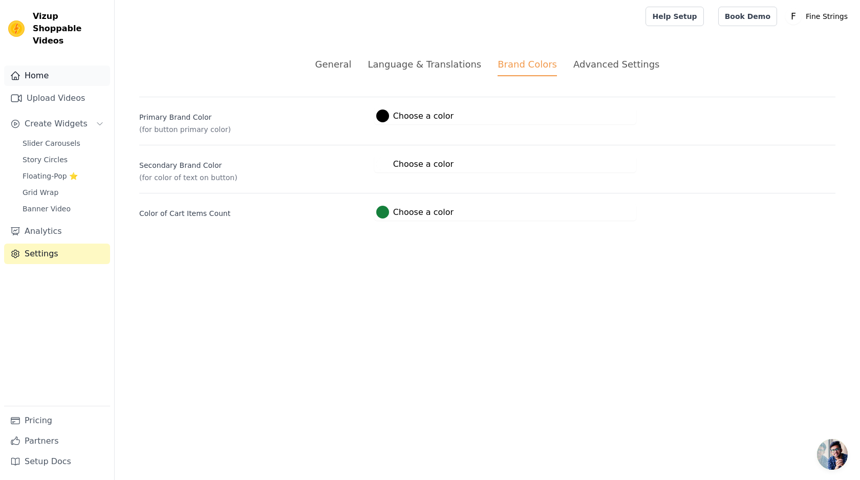
click at [54, 66] on link "Home" at bounding box center [57, 76] width 106 height 20
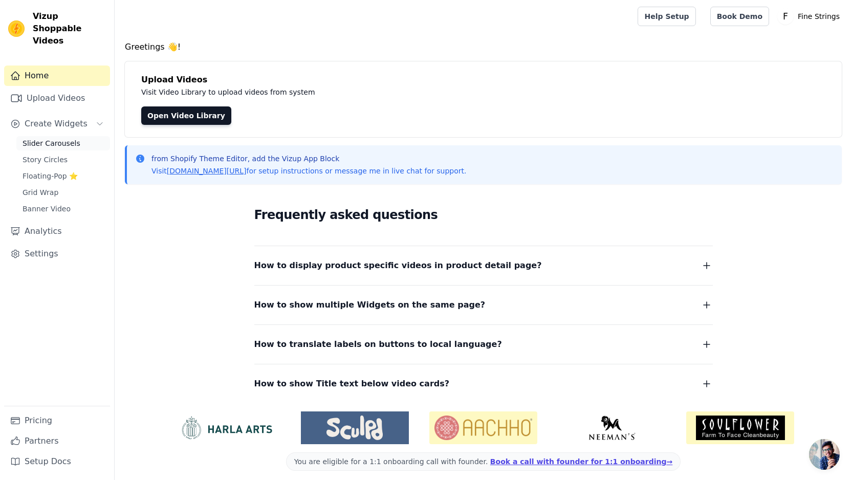
click at [45, 138] on span "Slider Carousels" at bounding box center [52, 143] width 58 height 10
